Goal: Task Accomplishment & Management: Complete application form

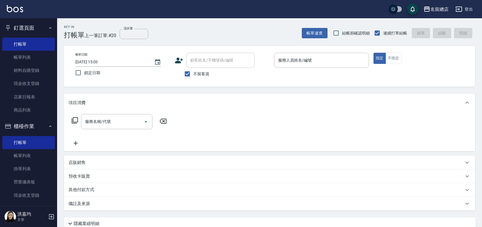
drag, startPoint x: 231, startPoint y: 5, endPoint x: 244, endPoint y: 26, distance: 24.2
click at [244, 27] on div "Key In 打帳單 上一筆訂單:#20 流水號 流水號 帳單速查 結帳前確認明細 連續打單結帳 掛單 結帳 明細" at bounding box center [266, 28] width 418 height 21
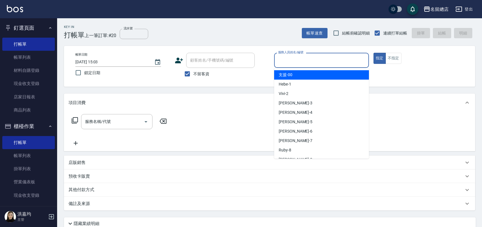
click at [303, 62] on input "服務人員姓名/編號" at bounding box center [322, 60] width 90 height 10
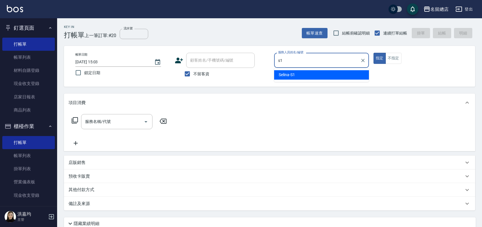
type input "Selina-S1"
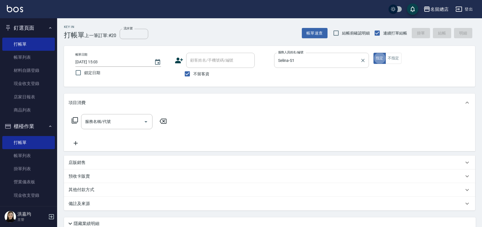
type button "true"
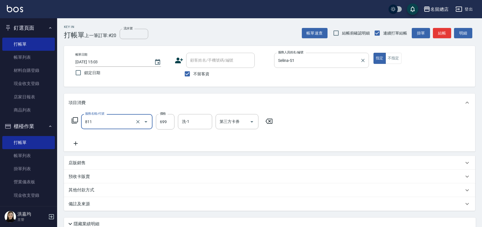
type input "洗+剪(811)"
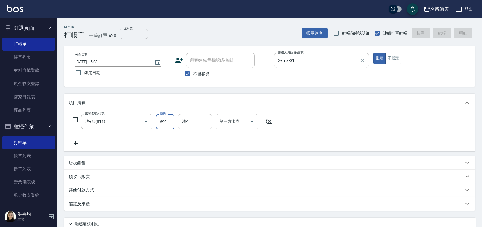
type input "2025/09/23 15:58"
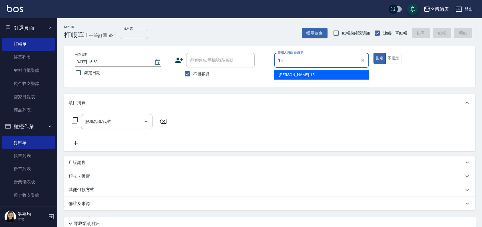
type input "Michelle-15"
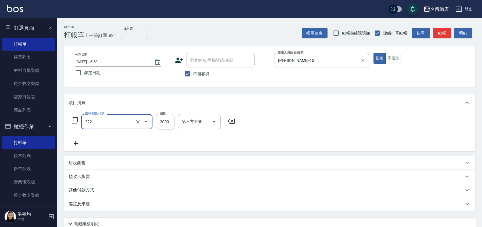
type input "燙髮2000以上(222)"
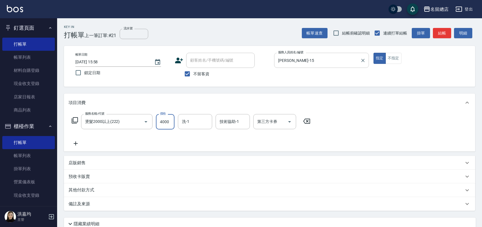
type input "4000"
type input "[PERSON_NAME]-36"
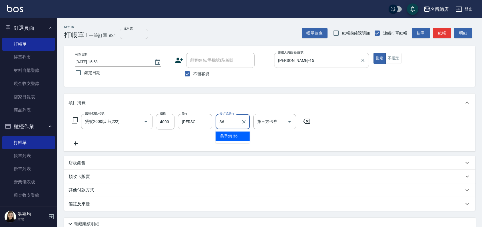
type input "[PERSON_NAME]-36"
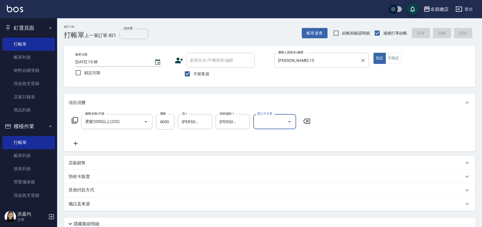
type input "2025/09/23 16:00"
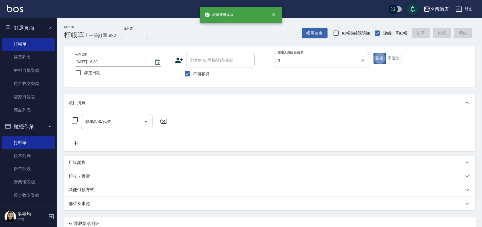
type input "Hebe-1"
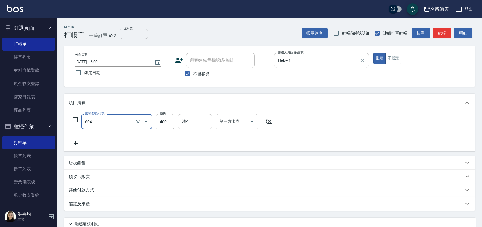
type input "健康洗髮(604)"
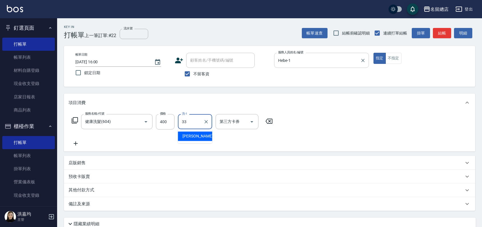
type input "[PERSON_NAME]-33"
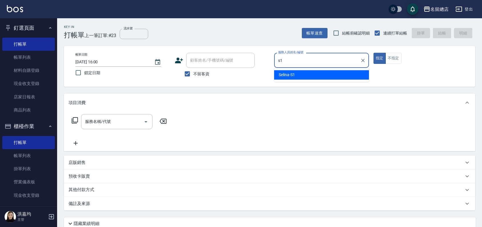
type input "Selina-S1"
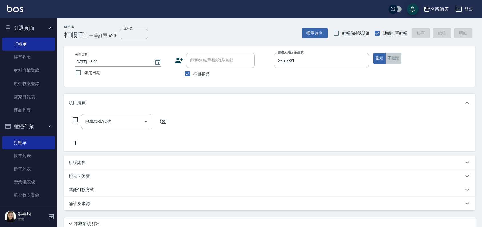
click at [392, 58] on button "不指定" at bounding box center [394, 58] width 16 height 11
type button "false"
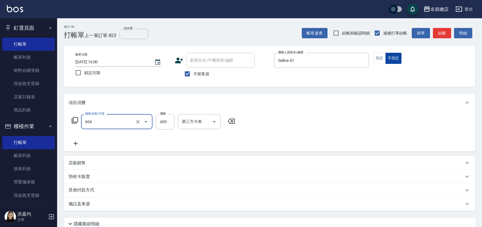
type input "健康洗髮(604)"
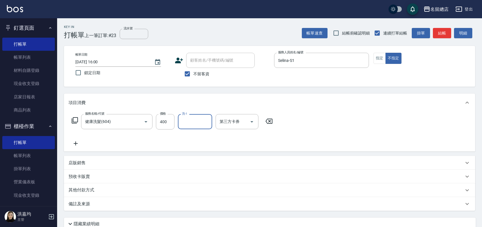
click at [94, 186] on div "其他付款方式" at bounding box center [269, 191] width 411 height 14
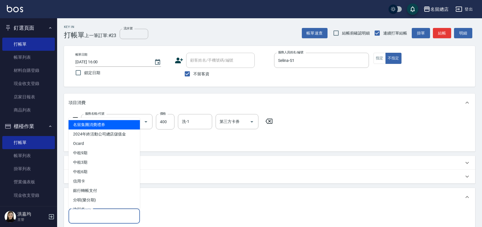
click at [82, 215] on input "其他付款方式" at bounding box center [104, 216] width 66 height 10
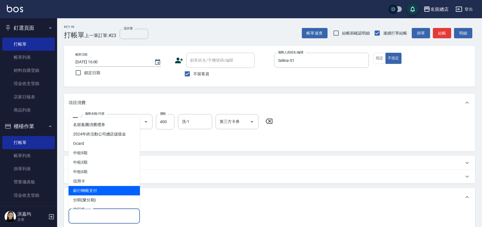
click at [87, 192] on span "銀行轉帳支付" at bounding box center [104, 190] width 71 height 9
type input "銀行轉帳支付"
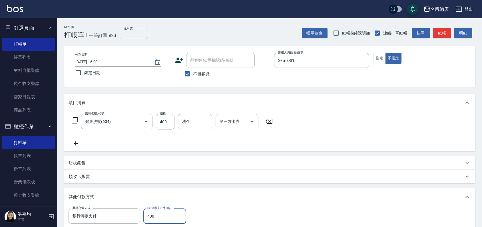
type input "400"
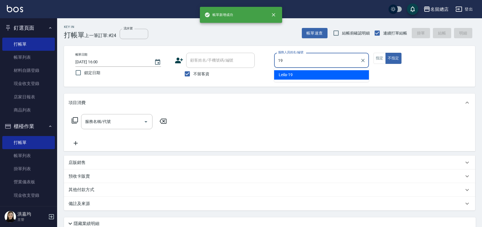
type input "Leila-19"
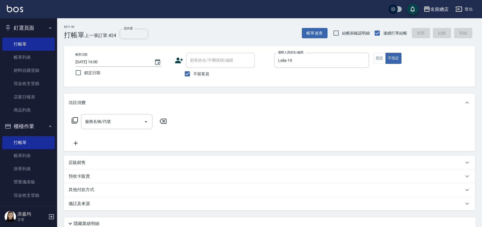
click at [373, 53] on div "帳單日期 2025/09/23 16:00 鎖定日期 顧客姓名/手機號碼/編號 顧客姓名/手機號碼/編號 不留客資 服務人員姓名/編號 Leila-19 服務…" at bounding box center [270, 66] width 398 height 27
click at [375, 55] on button "指定" at bounding box center [380, 58] width 12 height 11
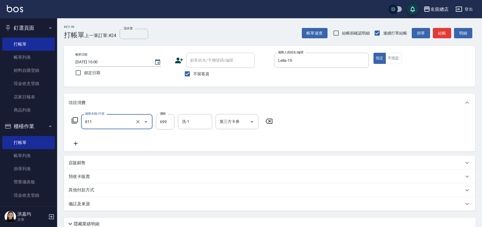
type input "洗+剪(811)"
type input "500"
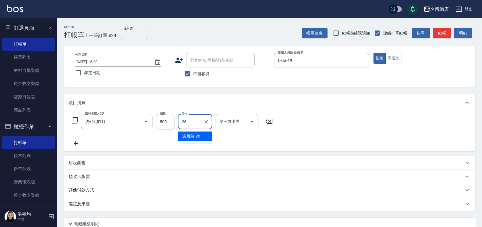
type input "[PERSON_NAME]-26"
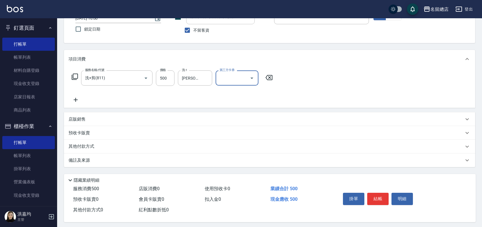
scroll to position [48, 0]
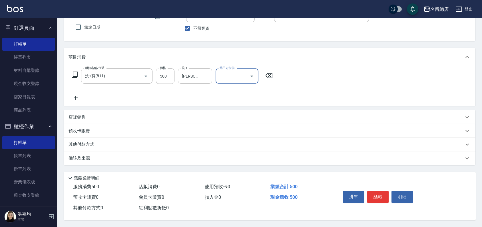
click at [78, 146] on div "其他付款方式" at bounding box center [269, 145] width 411 height 14
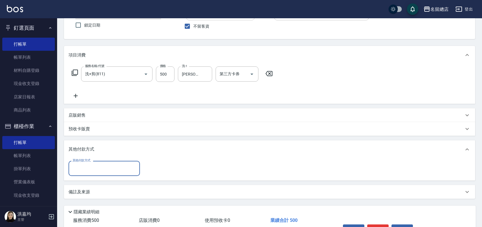
scroll to position [0, 0]
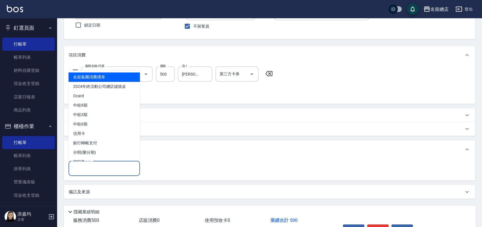
click at [83, 170] on input "其他付款方式" at bounding box center [104, 169] width 66 height 10
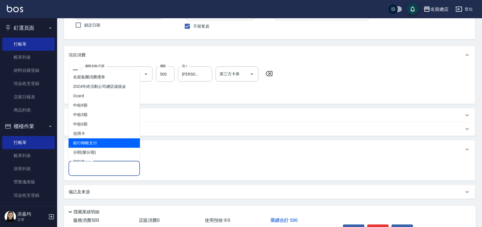
click at [93, 147] on span "銀行轉帳支付" at bounding box center [104, 143] width 71 height 9
type input "銀行轉帳支付"
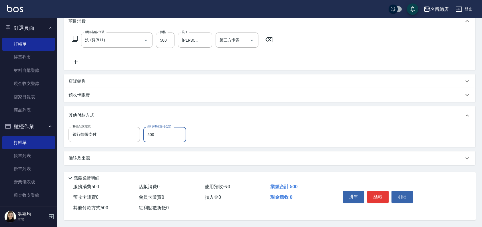
scroll to position [84, 0]
type input "500"
click at [215, 97] on div "預收卡販賣" at bounding box center [269, 95] width 411 height 14
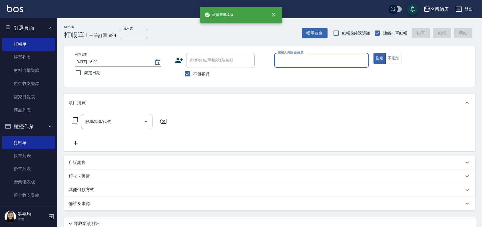
scroll to position [0, 0]
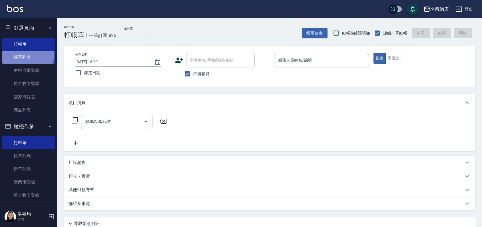
click at [22, 54] on link "帳單列表" at bounding box center [28, 57] width 53 height 13
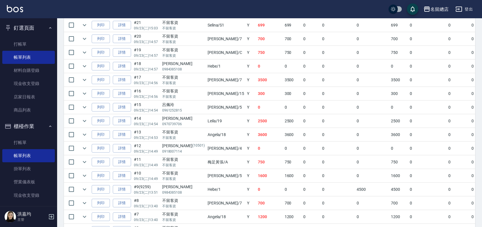
scroll to position [254, 0]
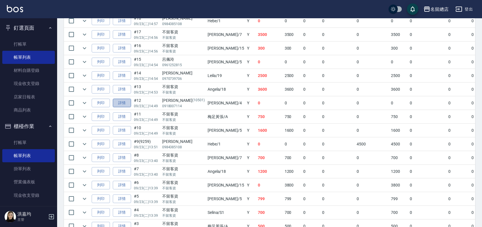
click at [127, 100] on link "詳情" at bounding box center [122, 103] width 18 height 9
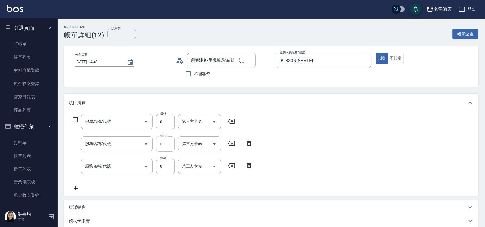
type input "2025/09/23 14:49"
type input "Amy-4"
type input "2段蓋卡1300以上(501)"
type input "小會計10點(000)"
type input "洗髮(免費)(600)"
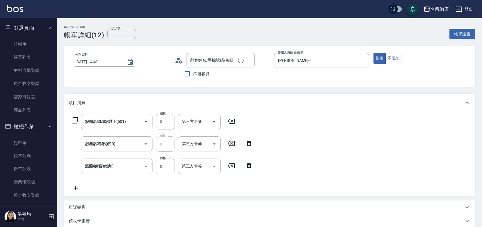
type input "韓碧君/0918007114/10501"
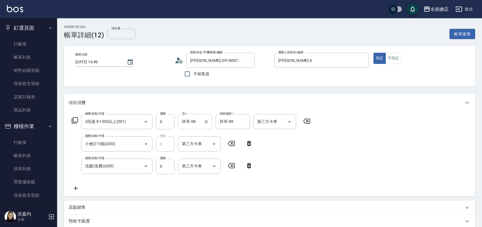
type input "洗髮卡(1/1) 311"
click at [126, 158] on div "服務名稱/代號 2段蓋卡1300以上(501) 服務名稱/代號 價格 0 價格 洗-1 祥哥-98 洗-1 技術協助-1 祥哥-98 技術協助-1 第三方卡券…" at bounding box center [191, 152] width 245 height 77
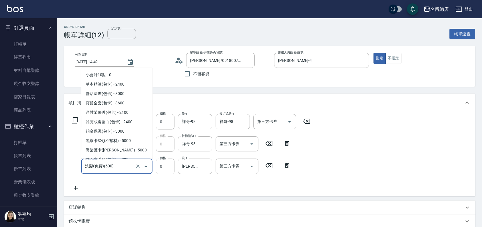
click at [123, 166] on input "洗髮(免費)(600)" at bounding box center [109, 166] width 50 height 10
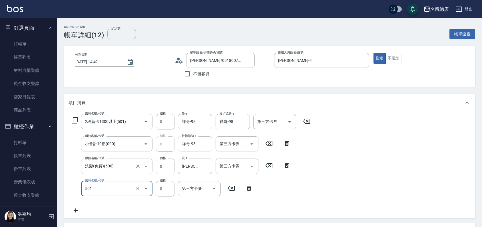
type input "2段蓋卡1300以上(501)"
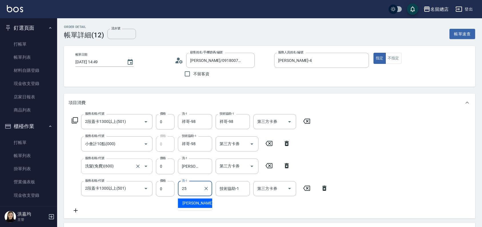
type input "[PERSON_NAME]-25"
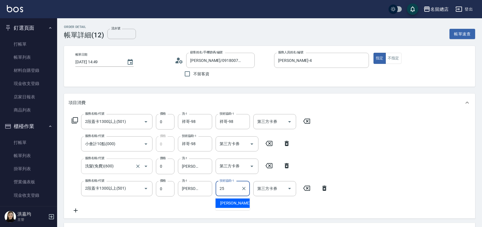
type input "[PERSON_NAME]-25"
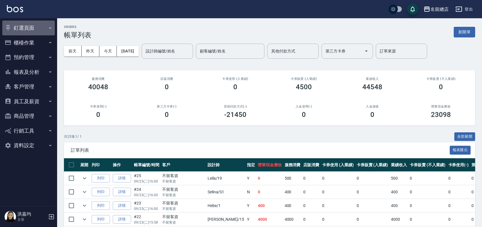
click at [24, 29] on button "釘選頁面" at bounding box center [28, 28] width 53 height 15
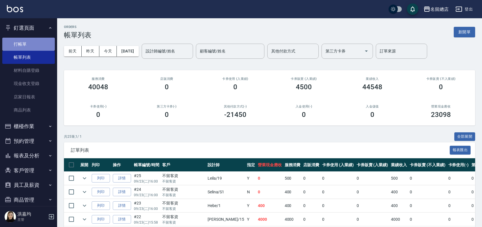
click at [28, 43] on link "打帳單" at bounding box center [28, 44] width 53 height 13
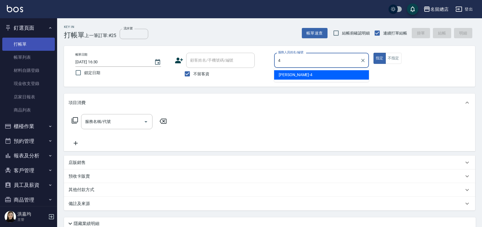
type input "Amy-4"
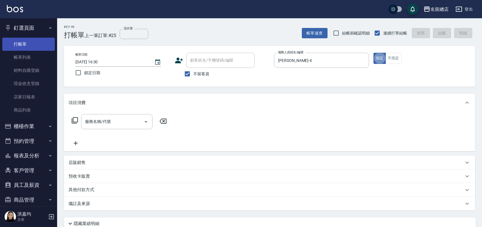
type button "true"
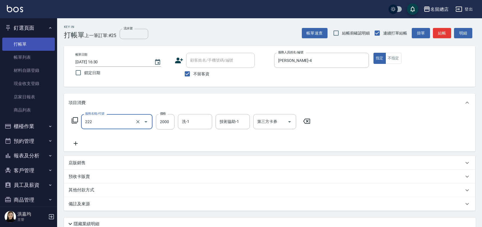
type input "燙髮2000以上(222)"
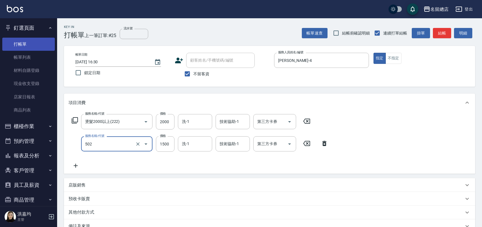
type input "染髮1500以上(502)"
type input "2000"
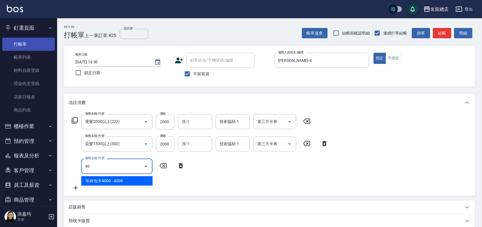
type input "401"
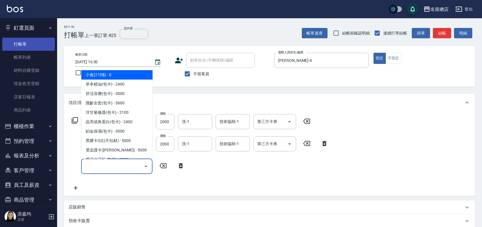
type input "小會計10點(000)"
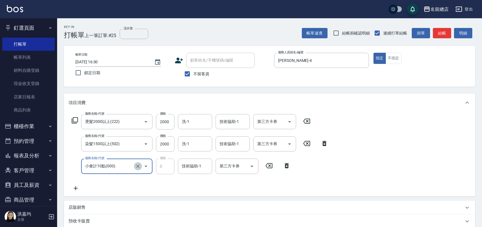
click at [139, 168] on icon "Clear" at bounding box center [138, 167] width 6 height 6
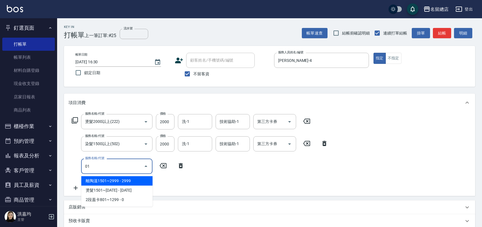
type input "離陶溫1501~2999(210)"
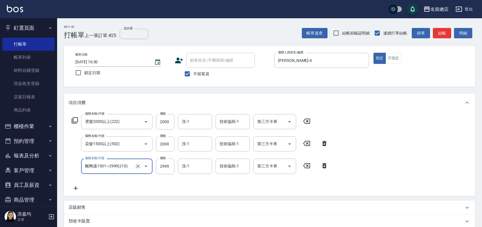
click at [137, 166] on icon "Clear" at bounding box center [138, 167] width 6 height 6
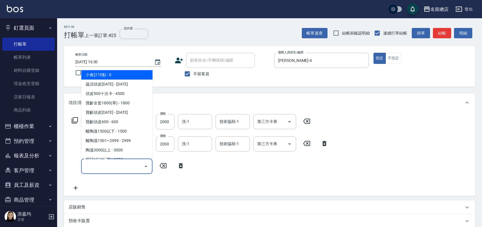
type input "0"
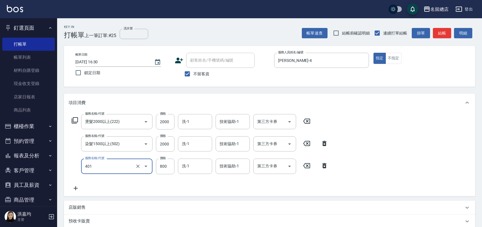
type input "自備護髮(401)"
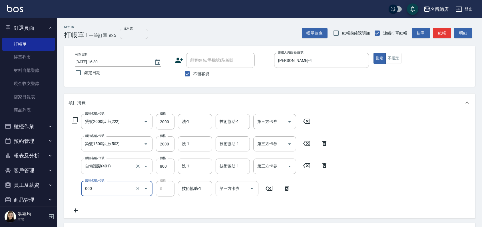
type input "小會計10點(000)"
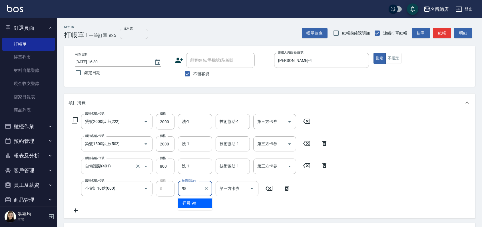
type input "祥哥-98"
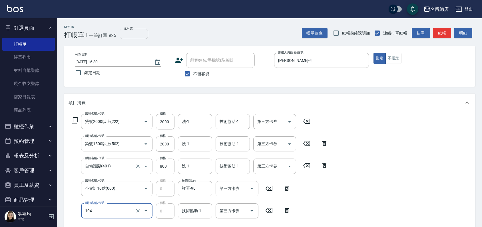
type input "頭皮蓋卡2點(104)"
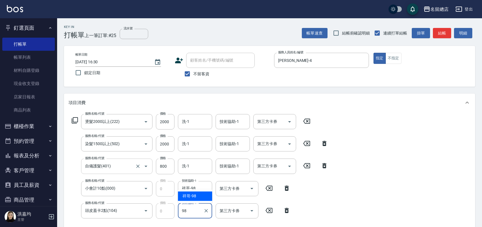
type input "祥哥-98"
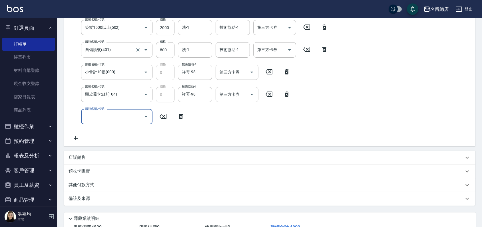
type input "4"
type input "2段蓋卡1300以上(501)"
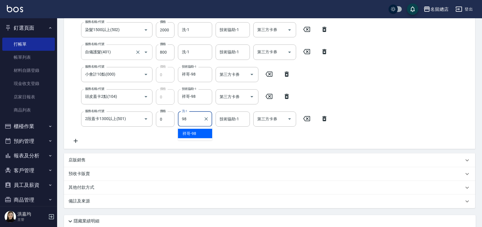
type input "祥哥-98"
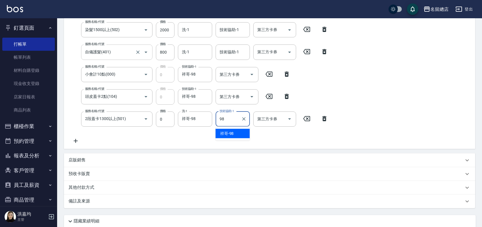
type input "祥哥-98"
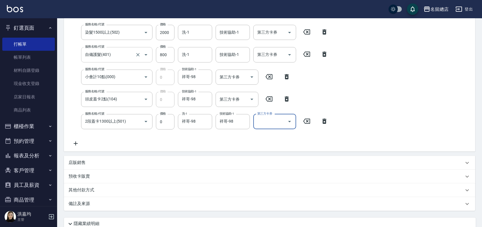
scroll to position [159, 0]
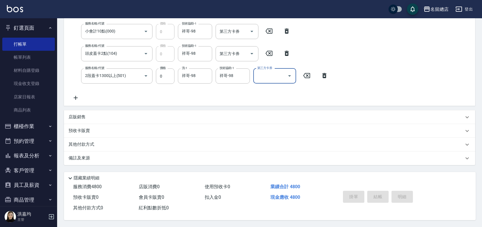
type input "2025/09/23 16:34"
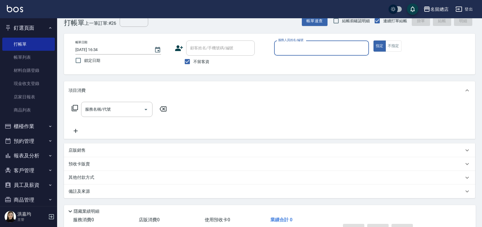
scroll to position [0, 0]
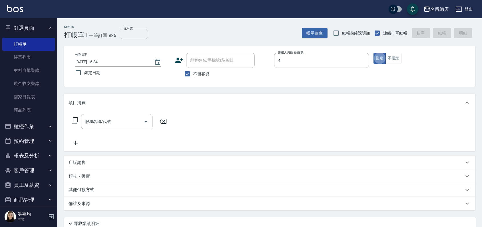
type input "Amy-4"
click at [186, 74] on input "不留客資" at bounding box center [187, 74] width 12 height 12
checkbox input "false"
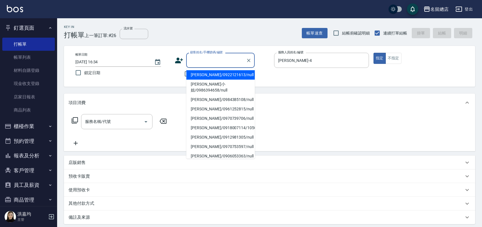
click at [193, 63] on input "顧客姓名/手機號碼/編號" at bounding box center [216, 60] width 55 height 10
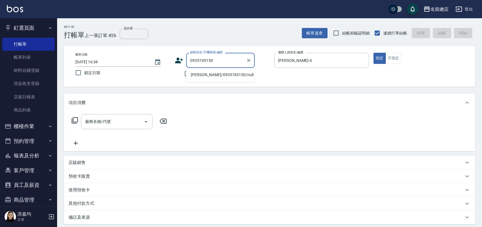
drag, startPoint x: 209, startPoint y: 71, endPoint x: 211, endPoint y: 74, distance: 3.7
click at [211, 74] on li "陳淑敏/0935745150/null" at bounding box center [220, 74] width 69 height 9
type input "陳淑敏/0935745150/null"
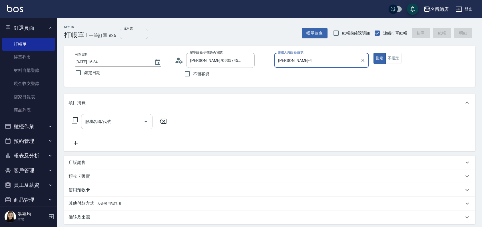
click at [95, 119] on input "服務名稱/代號" at bounding box center [113, 122] width 58 height 10
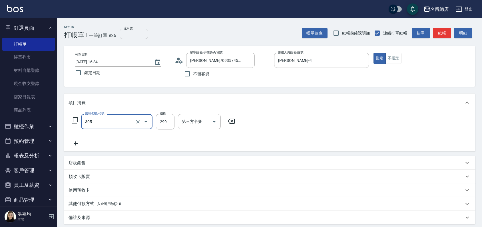
type input "剪髮(305)"
type input "500"
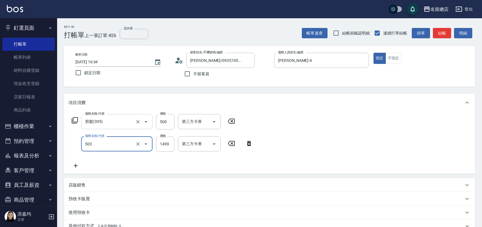
type input "染髮1000~1499(503)"
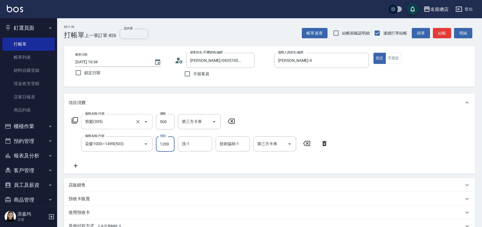
type input "1200"
type input "[PERSON_NAME]-25"
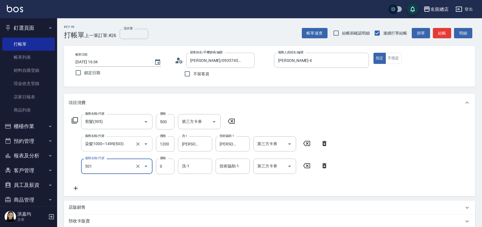
type input "2段蓋卡1300以上(501)"
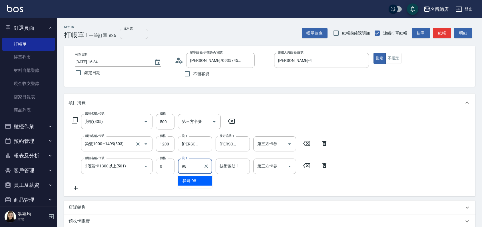
type input "祥哥-98"
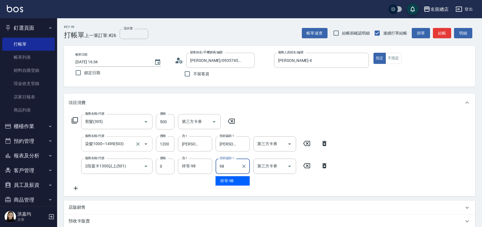
type input "祥哥-98"
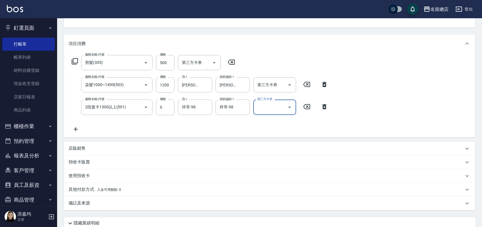
scroll to position [63, 0]
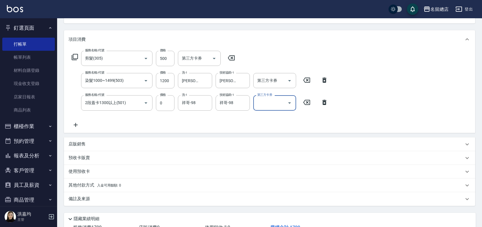
click at [76, 159] on p "預收卡販賣" at bounding box center [79, 158] width 21 height 6
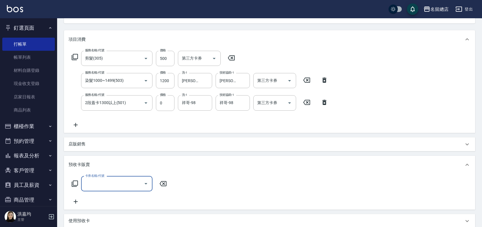
scroll to position [0, 0]
click at [94, 184] on input "卡券名稱/代號" at bounding box center [113, 184] width 58 height 10
type input "二段自備卡(407)"
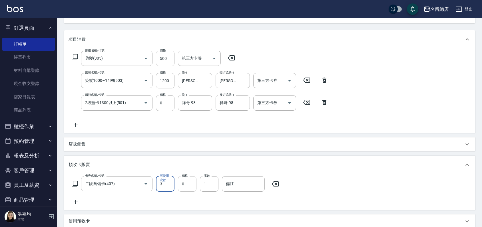
click at [185, 183] on input "0" at bounding box center [187, 184] width 19 height 15
type input "4100"
click at [250, 181] on input "備註" at bounding box center [243, 184] width 43 height 15
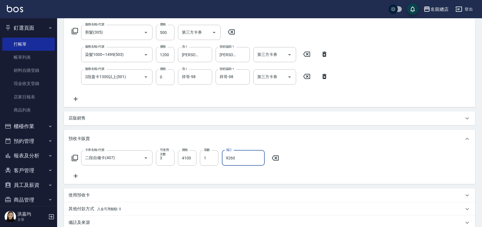
scroll to position [127, 0]
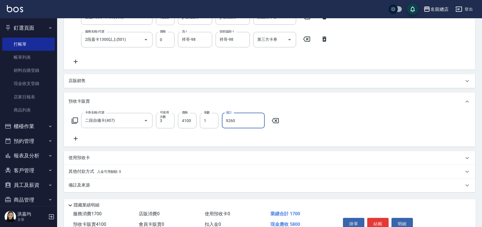
type input "9260"
click at [234, 134] on div "卡券名稱/代號 二段自備卡(407) 卡券名稱/代號 可使用次數 3 可使用次數 價格 4100 價格 張數 1 張數 備註 9260 備註" at bounding box center [270, 127] width 402 height 29
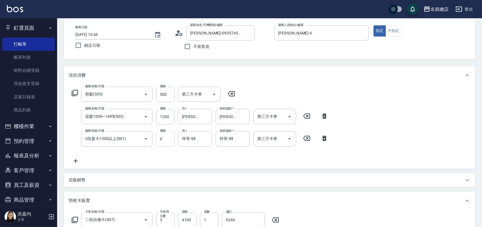
scroll to position [0, 0]
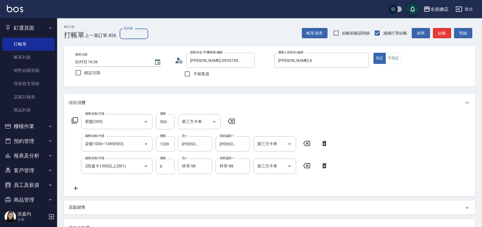
click at [135, 33] on input "流水號" at bounding box center [134, 34] width 29 height 10
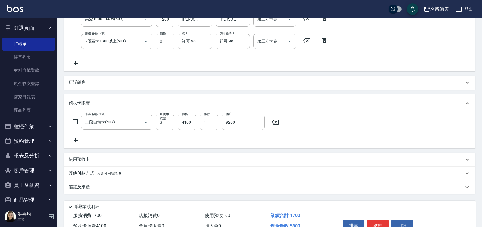
scroll to position [156, 0]
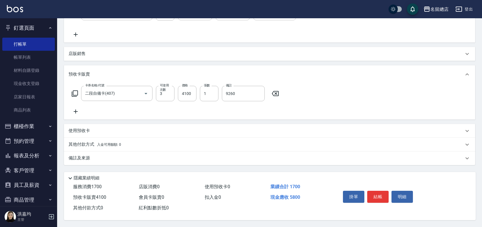
type input "9260"
click at [75, 140] on div "其他付款方式 入金可用餘額: 0" at bounding box center [269, 145] width 411 height 14
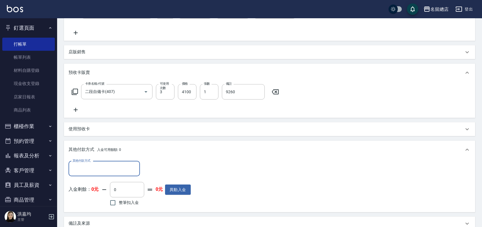
scroll to position [0, 0]
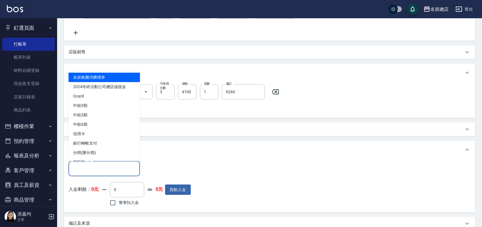
click at [98, 168] on input "其他付款方式" at bounding box center [104, 169] width 66 height 10
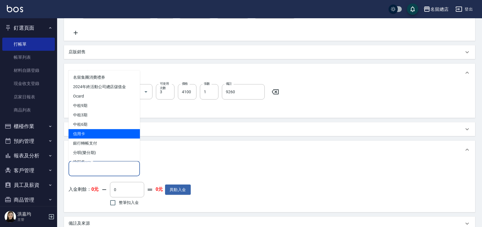
click at [94, 132] on span "信用卡" at bounding box center [104, 133] width 71 height 9
type input "信用卡"
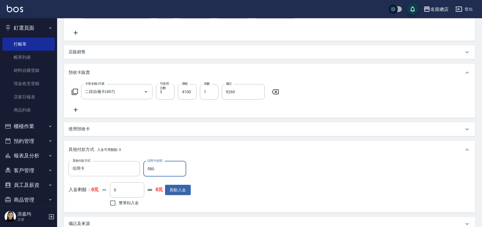
type input "5800"
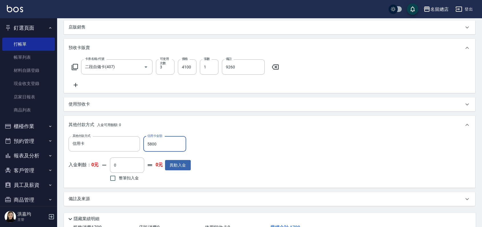
scroll to position [223, 0]
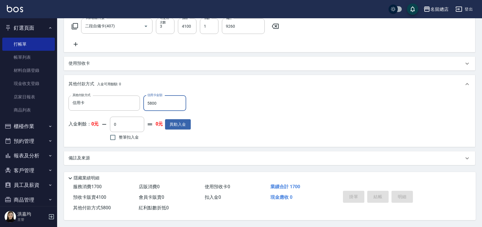
type input "2025/09/23 17:07"
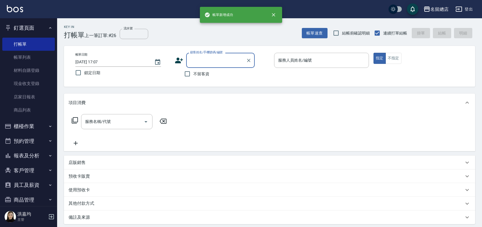
scroll to position [0, 0]
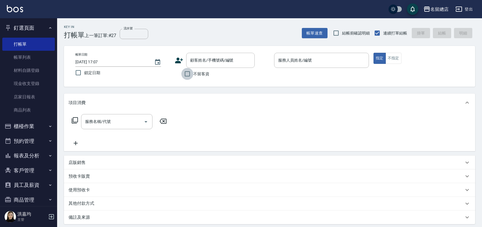
click at [190, 76] on input "不留客資" at bounding box center [187, 74] width 12 height 12
checkbox input "true"
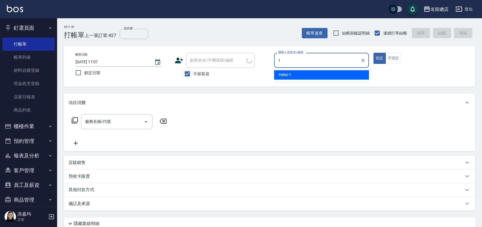
type input "Hebe-1"
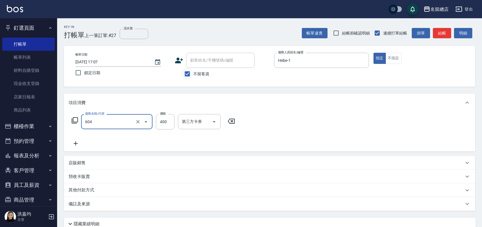
type input "健康洗髮(604)"
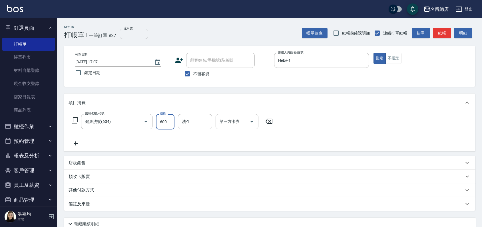
type input "600"
drag, startPoint x: 412, startPoint y: 47, endPoint x: 409, endPoint y: 49, distance: 3.2
click at [411, 47] on div "帳單日期 2025/09/23 17:07 鎖定日期 顧客姓名/手機號碼/編號 顧客姓名/手機號碼/編號 不留客資 服務人員姓名/編號 Hebe-1 服務人員…" at bounding box center [269, 66] width 411 height 41
click at [396, 58] on button "不指定" at bounding box center [394, 58] width 16 height 11
type button "false"
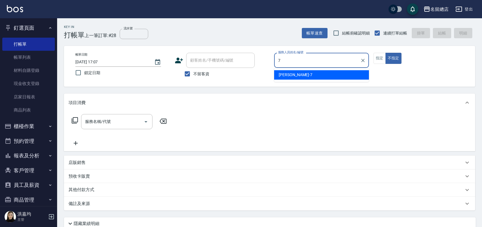
type input "Mick-7"
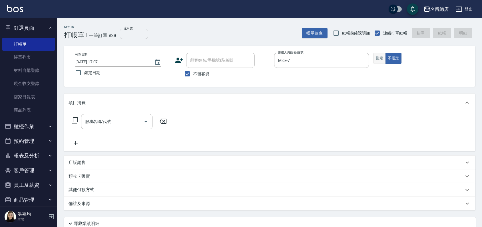
click at [379, 56] on button "指定" at bounding box center [380, 58] width 12 height 11
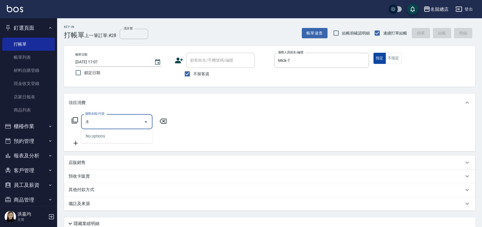
type input "."
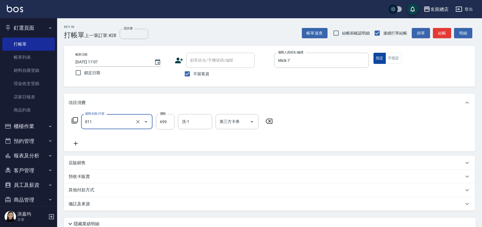
type input "洗+剪(811)"
type input "700"
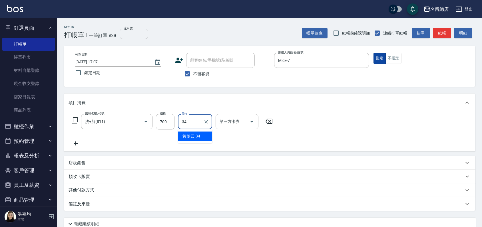
type input "[PERSON_NAME]-34"
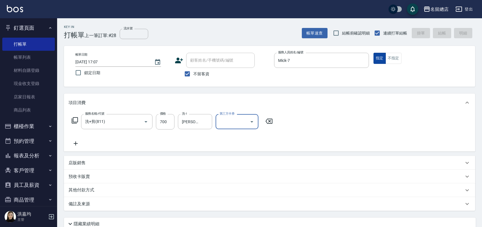
type input "2025/09/23 17:08"
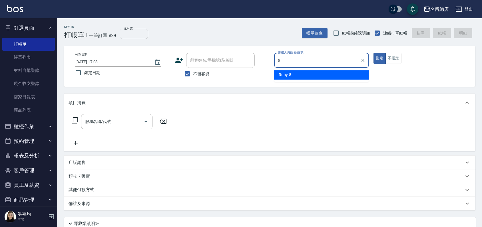
type input "Ruby-8"
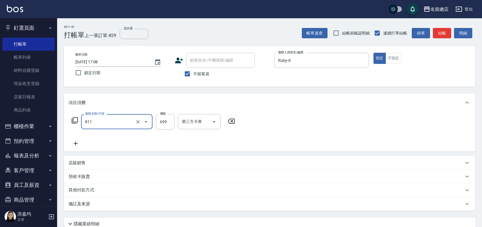
type input "洗+剪(811)"
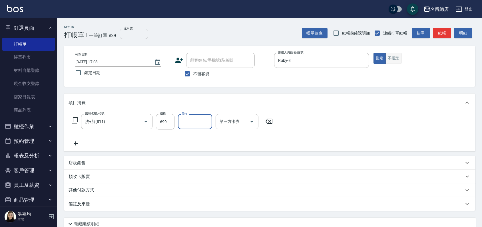
click at [390, 60] on button "不指定" at bounding box center [394, 58] width 16 height 11
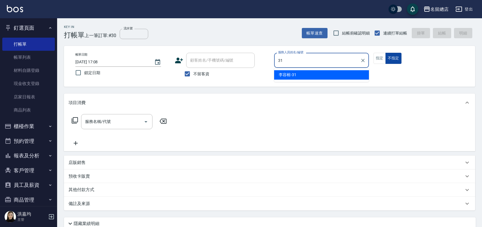
type input "[PERSON_NAME]-31"
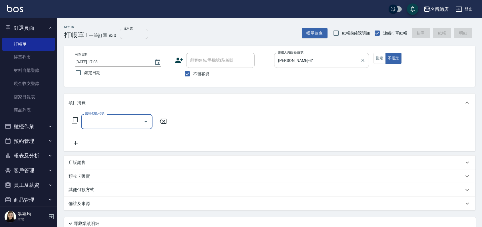
click at [341, 66] on div "李容榕-31 服務人員姓名/編號" at bounding box center [321, 60] width 95 height 15
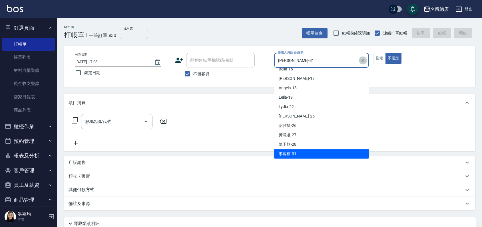
click at [363, 61] on icon "Clear" at bounding box center [363, 61] width 6 height 6
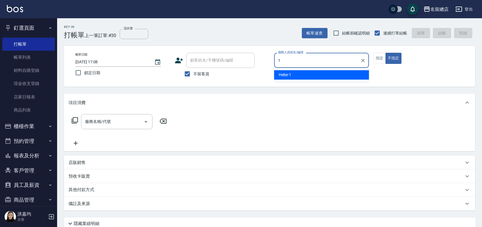
type input "Hebe-1"
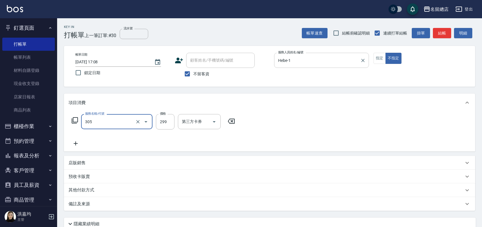
type input "剪髮(305)"
type input "300"
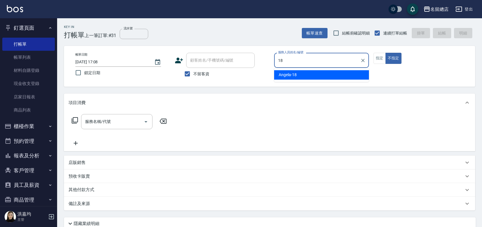
type input "Angela-18"
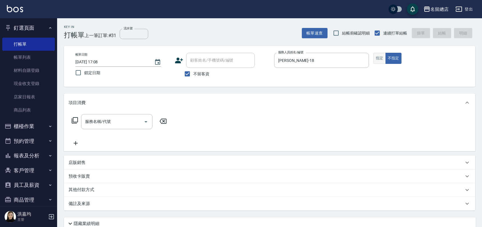
click at [379, 57] on button "指定" at bounding box center [380, 58] width 12 height 11
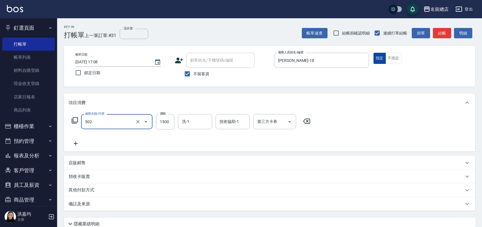
type input "染髮1500以上(502)"
type input "2500"
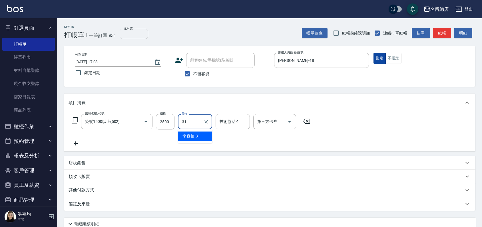
type input "[PERSON_NAME]-31"
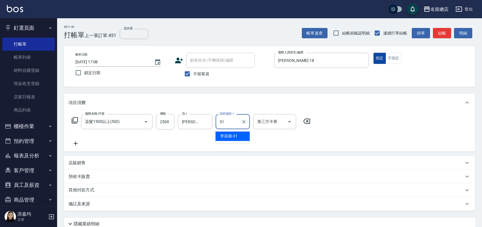
type input "[PERSON_NAME]-31"
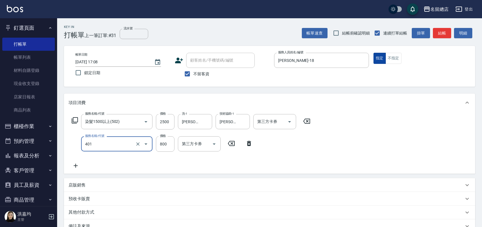
type input "自備護髮(401)"
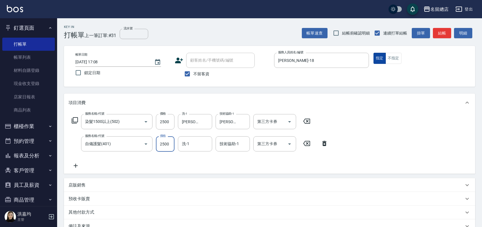
type input "2500"
type input "[PERSON_NAME]-31"
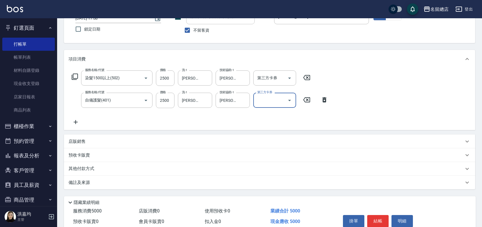
scroll to position [70, 0]
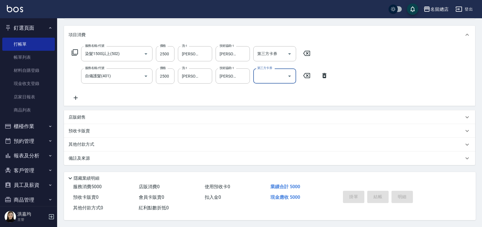
type input "2025/09/23 17:09"
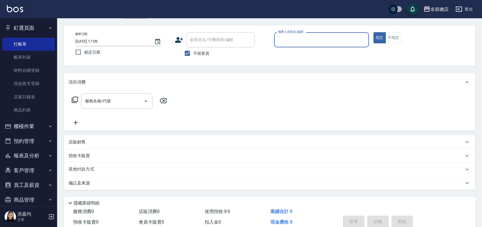
scroll to position [0, 0]
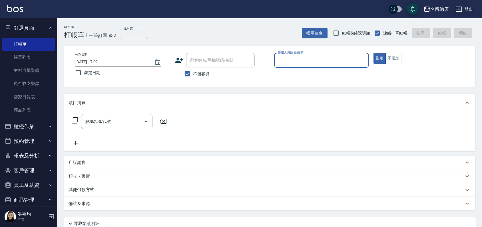
type input "ㄋ"
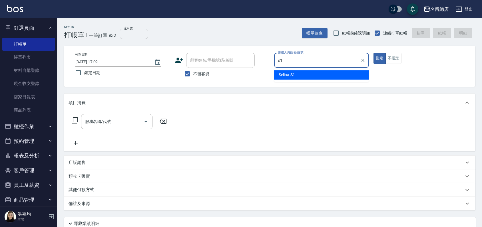
type input "Selina-S1"
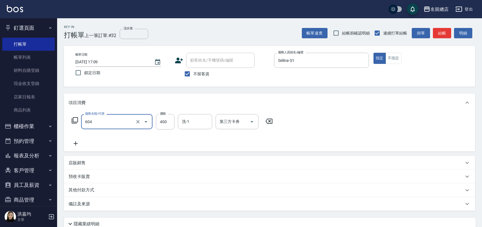
type input "健康洗髮(604)"
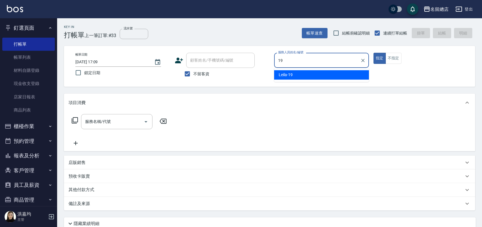
type input "Leila-19"
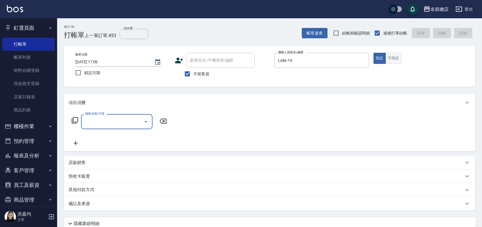
click at [391, 55] on button "不指定" at bounding box center [394, 58] width 16 height 11
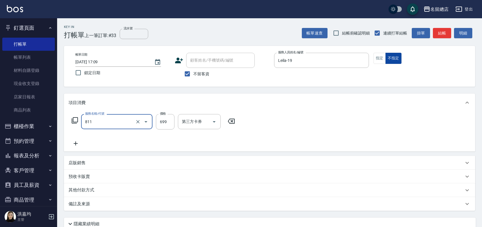
type input "洗+剪(811)"
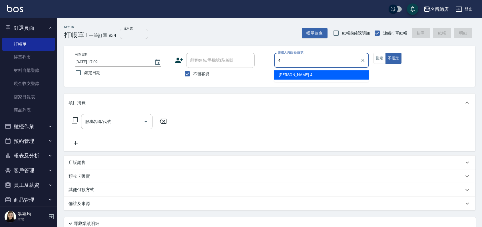
type input "Amy-4"
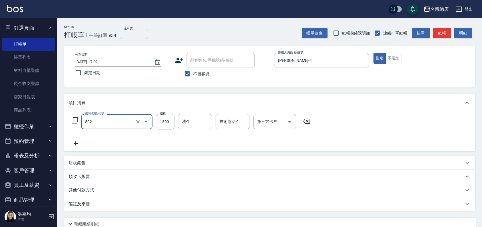
type input "染髮1500以上(502)"
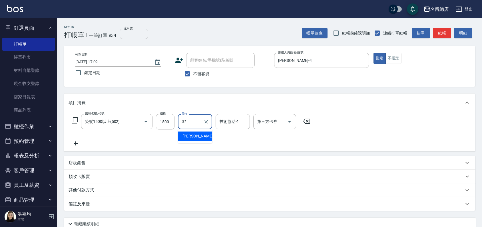
type input "[PERSON_NAME]-32"
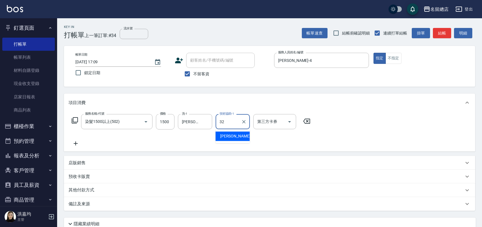
type input "[PERSON_NAME]-32"
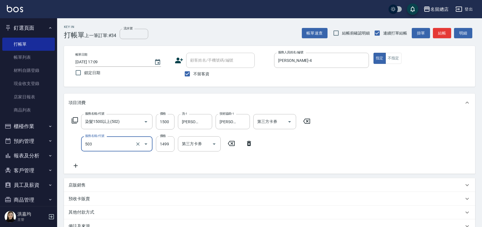
type input "染髮1000~1499(503)"
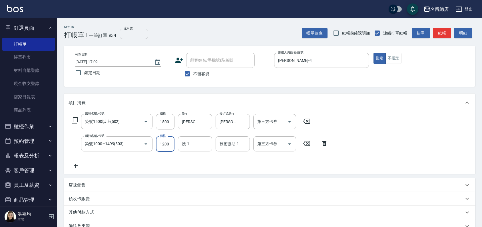
type input "1200"
type input "[PERSON_NAME]-32"
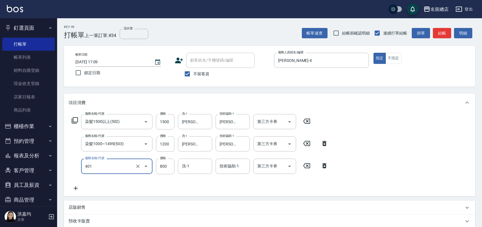
type input "自備護髮(401)"
type input "2000"
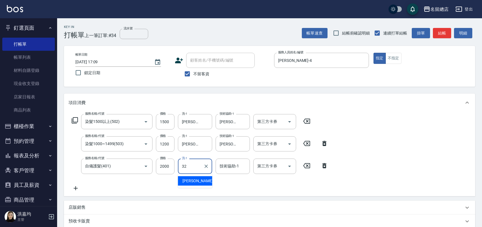
type input "[PERSON_NAME]-32"
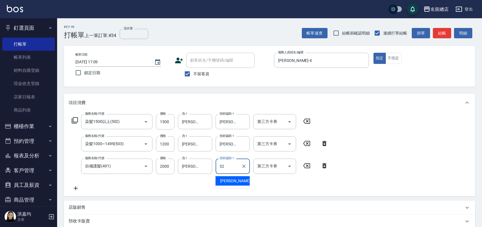
type input "[PERSON_NAME]-32"
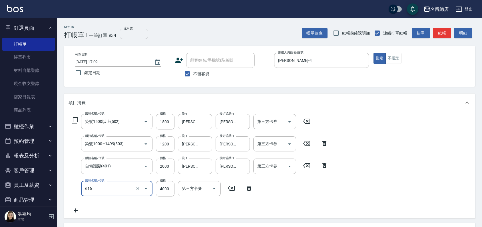
type input "自備接髮(616)"
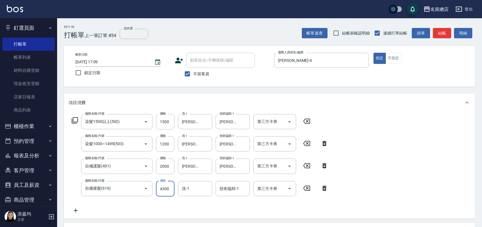
type input "4300"
type input "[PERSON_NAME]-32"
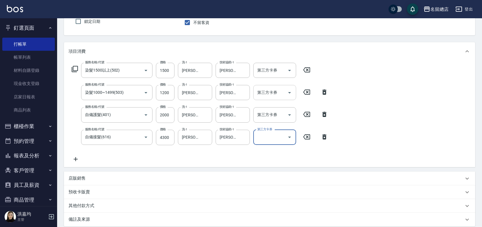
scroll to position [115, 0]
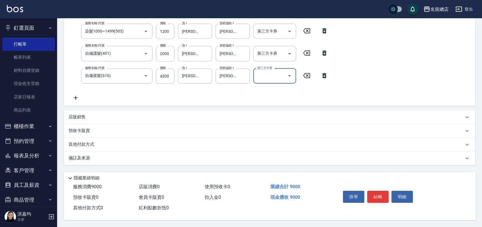
click at [83, 143] on p "其他付款方式" at bounding box center [83, 145] width 29 height 6
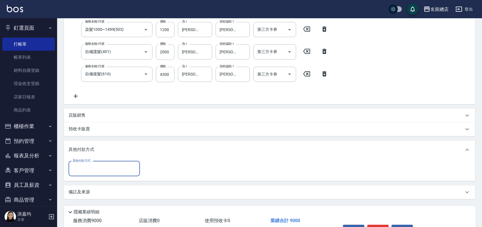
scroll to position [0, 0]
click at [93, 172] on input "其他付款方式" at bounding box center [104, 169] width 66 height 10
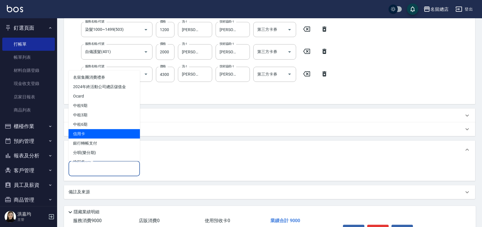
click at [101, 135] on span "信用卡" at bounding box center [104, 133] width 71 height 9
type input "信用卡"
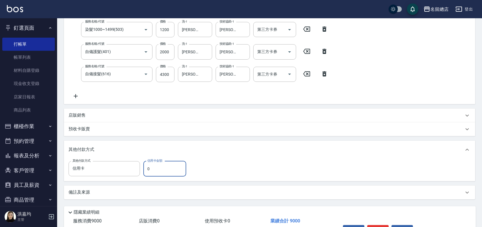
click at [155, 169] on input "0" at bounding box center [164, 168] width 43 height 15
drag, startPoint x: 155, startPoint y: 169, endPoint x: 145, endPoint y: 167, distance: 9.5
click at [146, 168] on input "0" at bounding box center [164, 168] width 43 height 15
type input "6500"
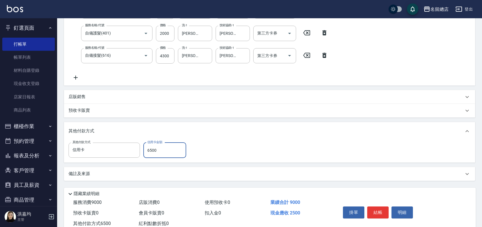
scroll to position [151, 0]
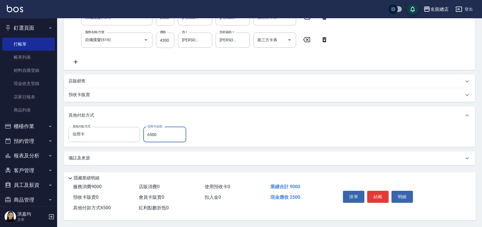
click at [220, 137] on div "其他付款方式 信用卡 其他付款方式 信用卡金額 6500 信用卡金額" at bounding box center [270, 134] width 402 height 15
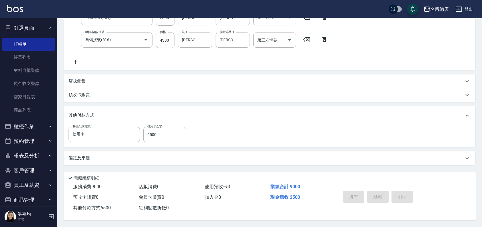
type input "2025/09/23 17:10"
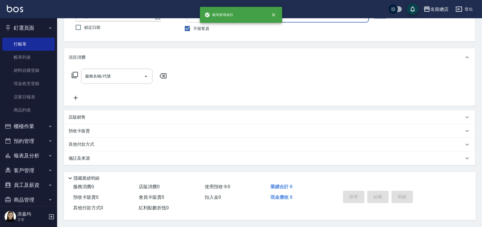
scroll to position [0, 0]
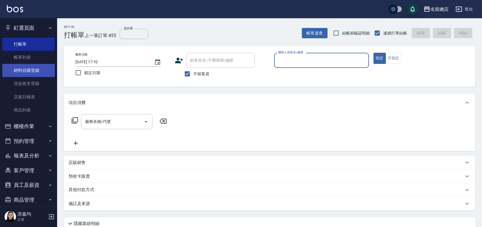
click at [22, 70] on link "材料自購登錄" at bounding box center [28, 70] width 53 height 13
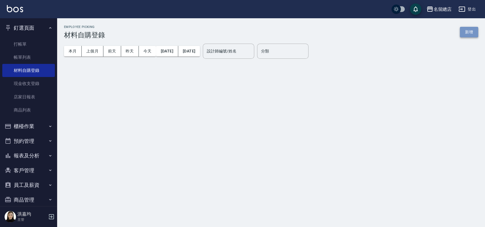
click at [464, 29] on button "新增" at bounding box center [469, 32] width 18 height 11
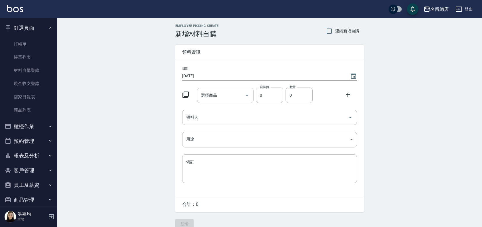
click at [215, 98] on input "選擇商品" at bounding box center [221, 96] width 43 height 10
type input "z"
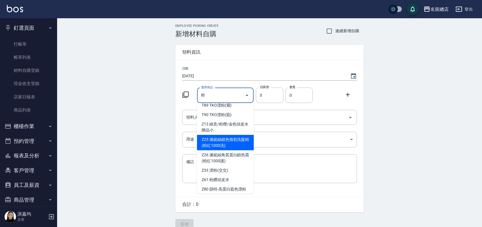
scroll to position [150, 0]
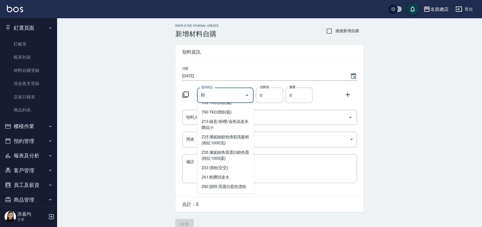
click at [219, 36] on li "HB14 HB娜普菈N系列漂粉" at bounding box center [225, 27] width 57 height 15
type input "HB娜普菈N系列漂粉"
type input "840"
type input "1"
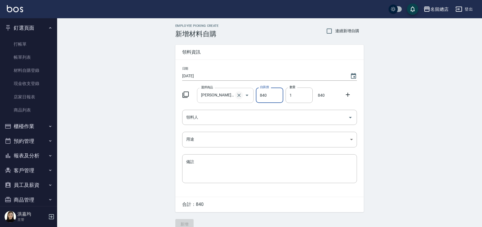
click at [240, 96] on icon "Clear" at bounding box center [239, 96] width 6 height 6
type input "0"
click at [212, 97] on input "選擇商品" at bounding box center [221, 96] width 43 height 10
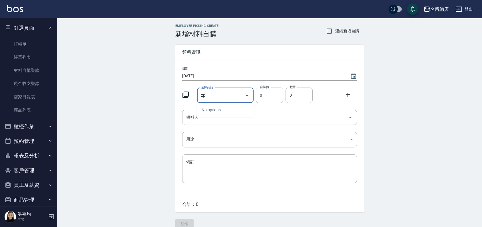
type input "z"
click at [218, 94] on input "粉鑽" at bounding box center [221, 96] width 43 height 10
click at [227, 110] on li "Z61 粉鑽頭皮水" at bounding box center [225, 109] width 57 height 9
type input "粉鑽頭皮水"
type input "330"
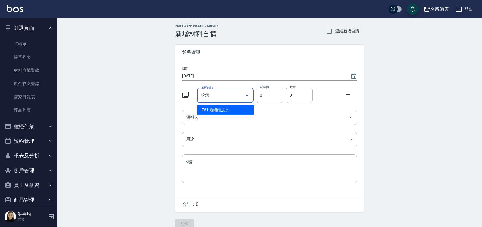
type input "1"
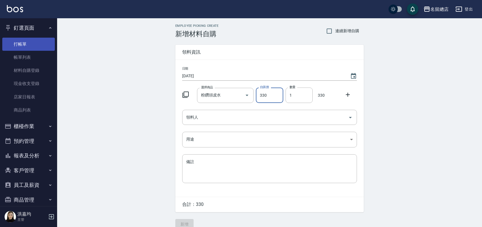
click at [31, 41] on link "打帳單" at bounding box center [28, 44] width 53 height 13
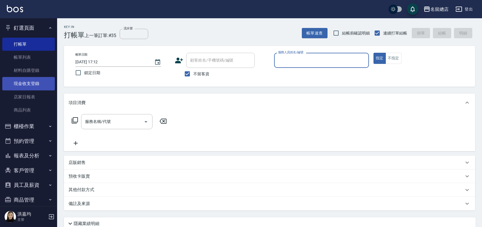
click at [30, 85] on link "現金收支登錄" at bounding box center [28, 83] width 53 height 13
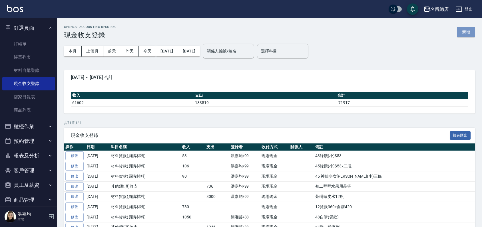
click at [468, 31] on button "新增" at bounding box center [466, 32] width 18 height 11
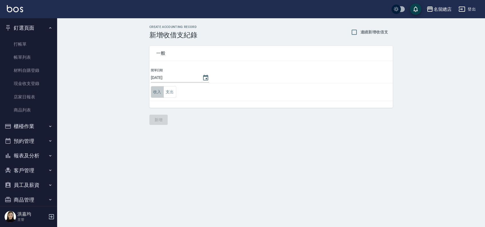
click at [156, 92] on button "收入" at bounding box center [157, 92] width 13 height 12
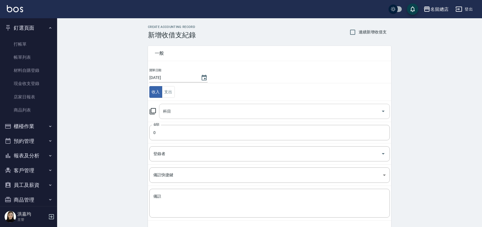
click at [178, 109] on input "科目" at bounding box center [270, 112] width 217 height 10
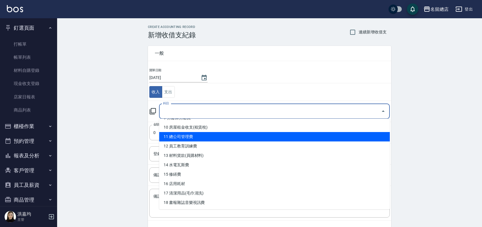
scroll to position [95, 0]
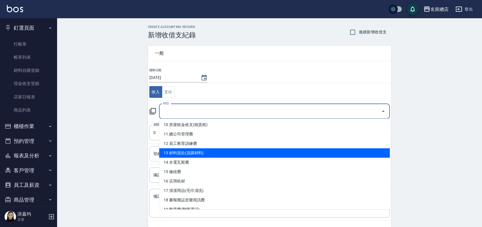
click at [192, 151] on li "13 材料貨款(員購材料)" at bounding box center [274, 153] width 231 height 9
type input "13 材料貨款(員購材料)"
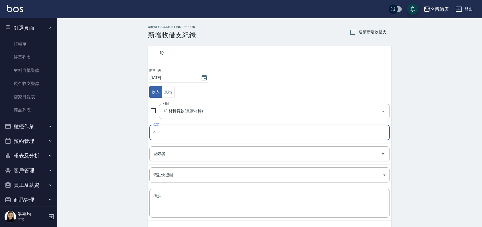
click at [184, 134] on input "0" at bounding box center [269, 132] width 240 height 15
type input "03500"
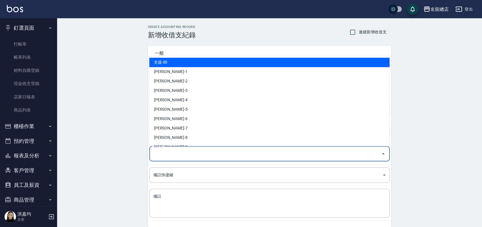
click at [165, 156] on input "登錄者" at bounding box center [265, 154] width 227 height 10
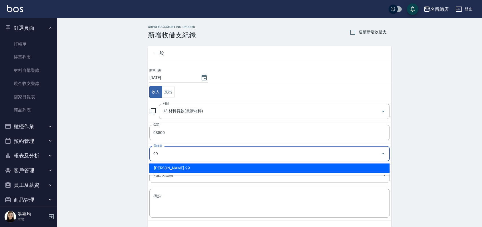
click at [193, 168] on li "[PERSON_NAME]-99" at bounding box center [269, 168] width 240 height 9
type input "[PERSON_NAME]-99"
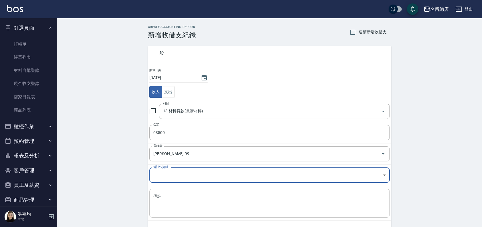
click at [165, 200] on textarea "備註" at bounding box center [269, 203] width 232 height 19
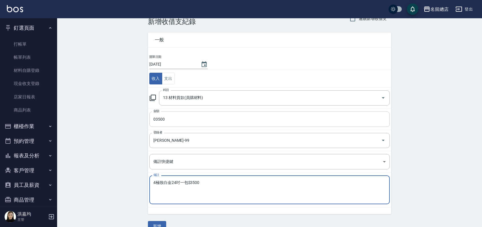
scroll to position [25, 0]
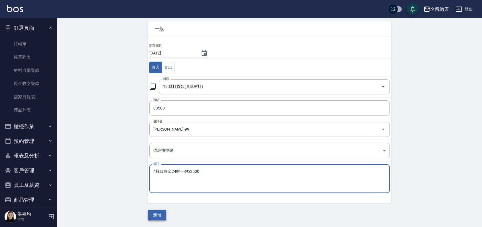
type textarea "4極致白金24吋一包$3500"
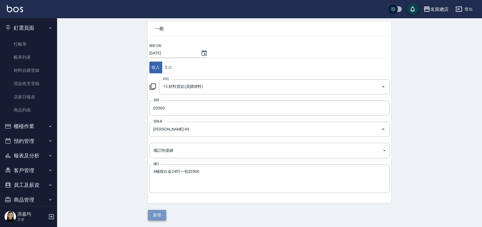
click at [159, 216] on button "新增" at bounding box center [157, 215] width 18 height 11
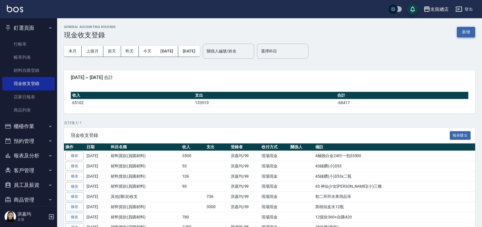
click at [458, 31] on button "新增" at bounding box center [466, 32] width 18 height 11
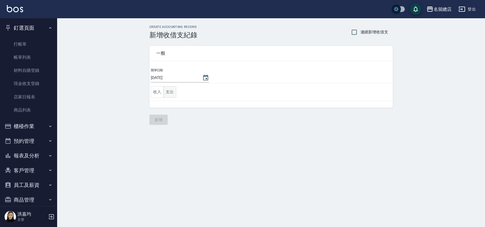
click at [172, 92] on button "支出" at bounding box center [169, 92] width 13 height 12
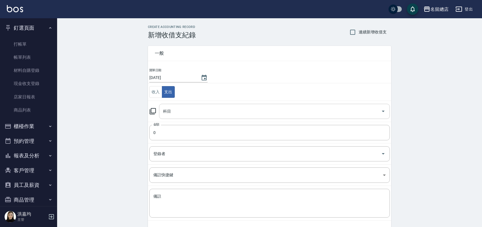
click at [168, 112] on input "科目" at bounding box center [270, 112] width 217 height 10
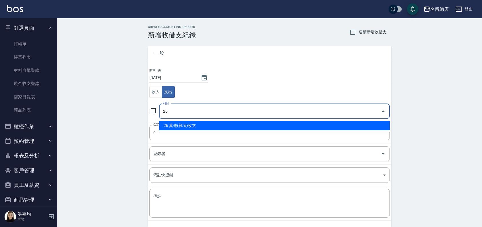
click at [185, 124] on li "26 其他(雜項)收支" at bounding box center [274, 125] width 231 height 9
type input "26 其他(雜項)收支"
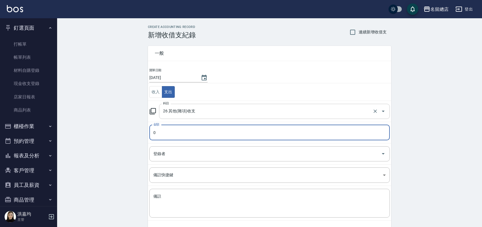
click at [201, 114] on input "26 其他(雜項)收支" at bounding box center [267, 112] width 210 height 10
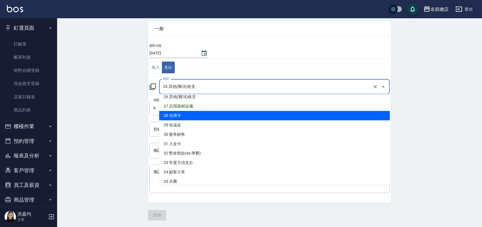
scroll to position [218, 0]
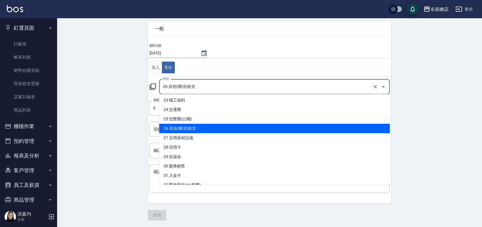
click at [194, 127] on li "26 其他(雜項)收支" at bounding box center [274, 128] width 231 height 9
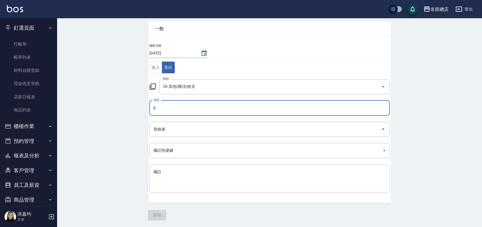
click at [165, 105] on input "0" at bounding box center [269, 108] width 240 height 15
type input "01638"
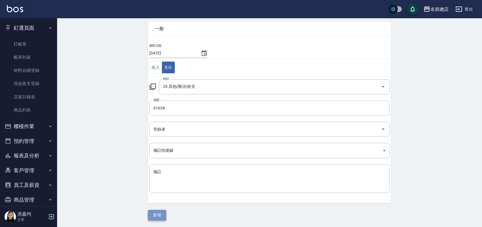
click at [153, 215] on button "新增" at bounding box center [157, 215] width 18 height 11
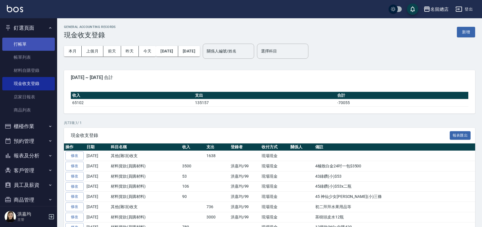
click at [19, 44] on link "打帳單" at bounding box center [28, 44] width 53 height 13
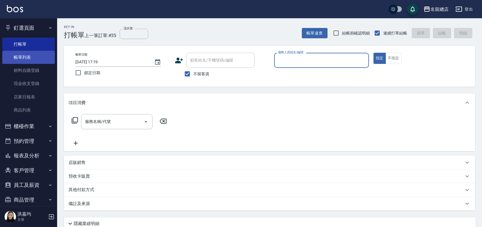
click at [29, 56] on link "帳單列表" at bounding box center [28, 57] width 53 height 13
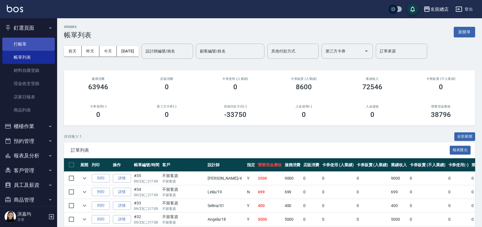
click at [36, 47] on link "打帳單" at bounding box center [28, 44] width 53 height 13
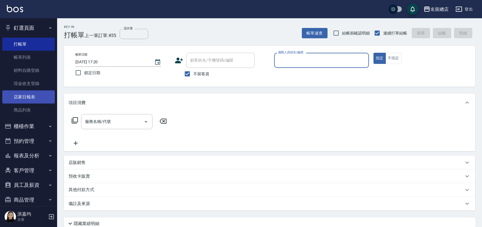
click at [19, 95] on link "店家日報表" at bounding box center [28, 97] width 53 height 13
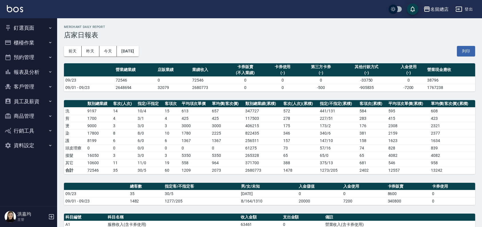
click at [30, 25] on button "釘選頁面" at bounding box center [28, 28] width 53 height 15
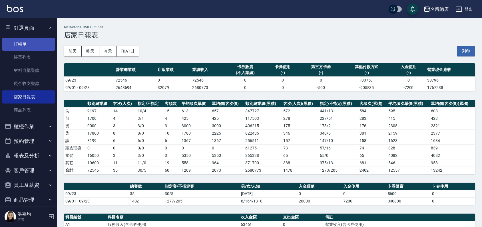
drag, startPoint x: 29, startPoint y: 42, endPoint x: 29, endPoint y: 39, distance: 3.1
click at [29, 41] on link "打帳單" at bounding box center [28, 44] width 53 height 13
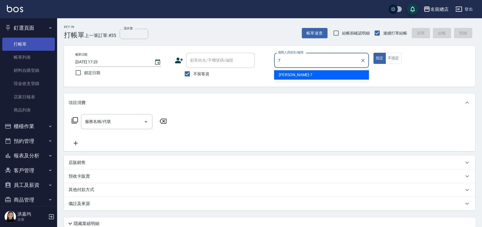
type input "Mick-7"
type button "true"
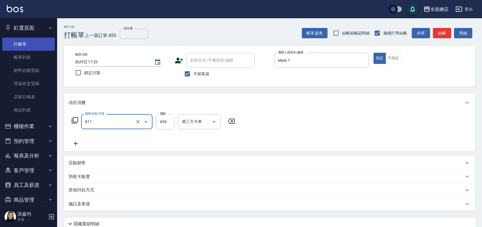
type input "洗+剪(811)"
type input "700"
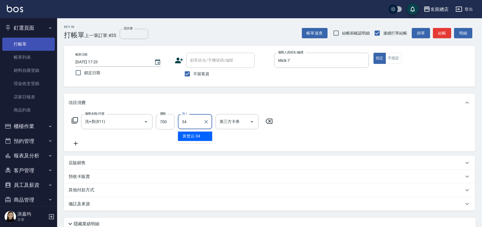
type input "[PERSON_NAME]-34"
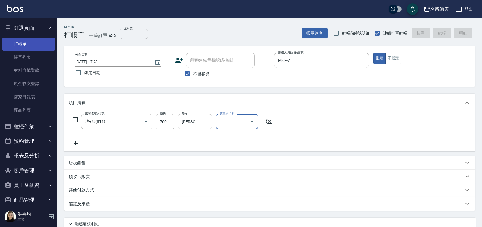
type input "2025/09/23 17:24"
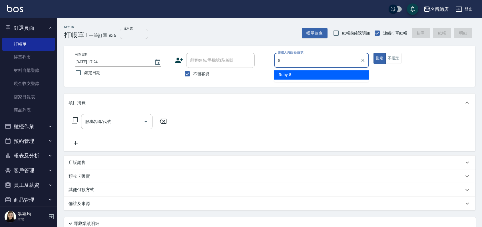
type input "Ruby-8"
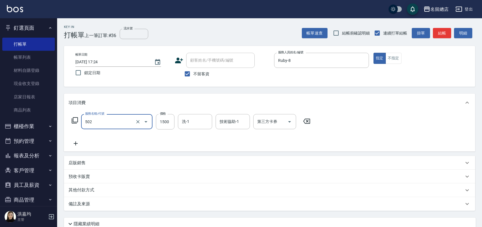
type input "染髮1500以上(502)"
type input "2499"
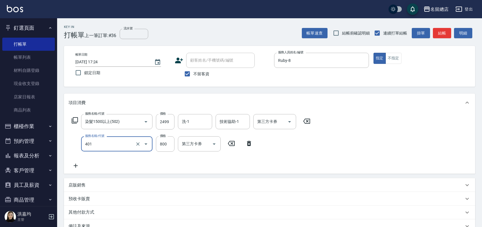
type input "自備護髮(401)"
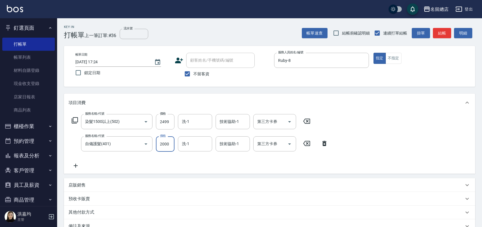
type input "2000"
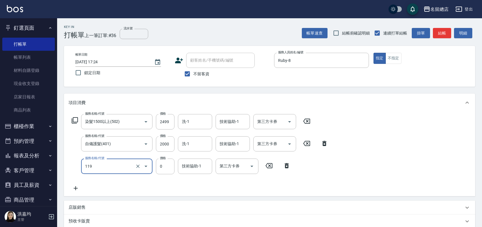
type input "頭皮蓋卡5點(119)"
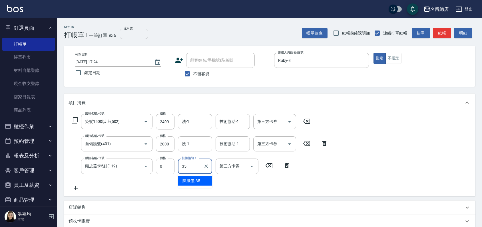
type input "[PERSON_NAME]-35"
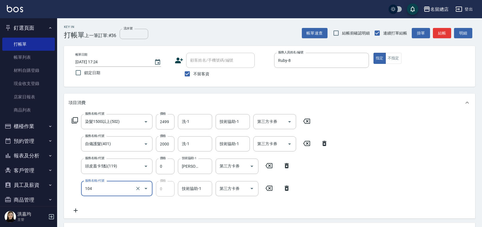
type input "頭皮蓋卡2點(104)"
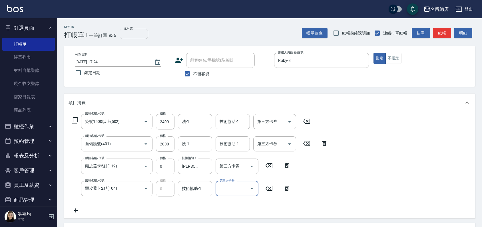
click at [188, 185] on input "技術協助-1" at bounding box center [195, 189] width 29 height 10
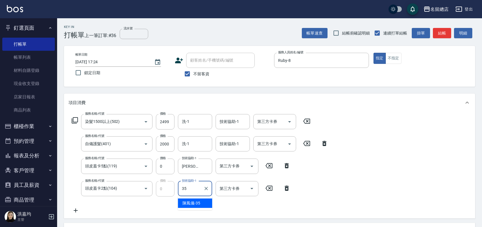
type input "[PERSON_NAME]-35"
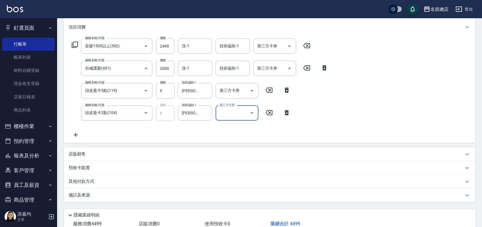
scroll to position [115, 0]
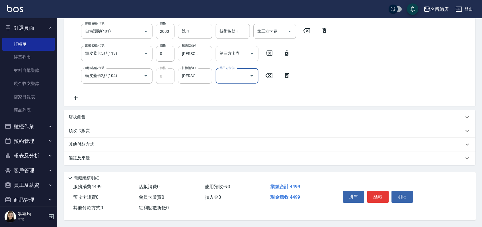
click at [81, 143] on p "其他付款方式" at bounding box center [83, 145] width 29 height 6
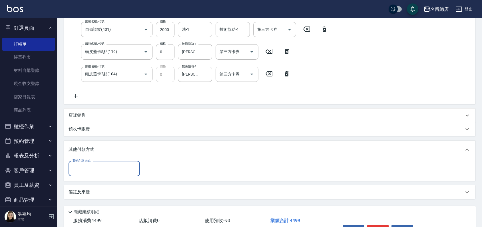
scroll to position [0, 0]
click at [89, 174] on div "其他付款方式" at bounding box center [104, 168] width 71 height 15
click at [87, 164] on div "其他付款方式" at bounding box center [104, 168] width 71 height 15
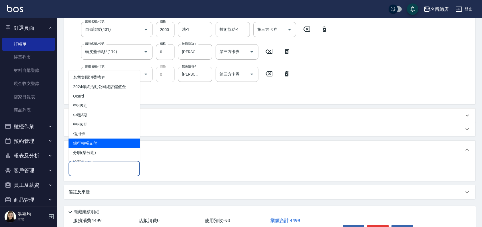
click at [91, 144] on span "銀行轉帳支付" at bounding box center [104, 143] width 71 height 9
type input "銀行轉帳支付"
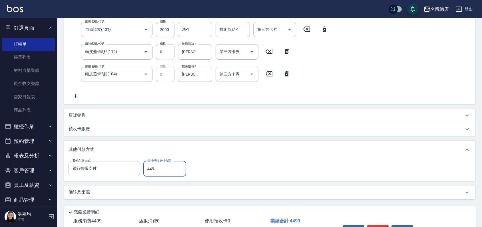
type input "4499"
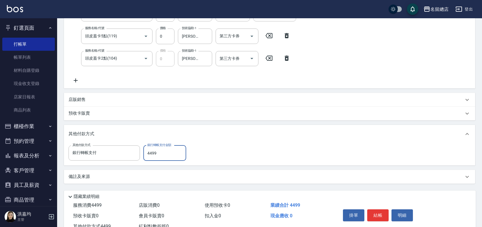
scroll to position [151, 0]
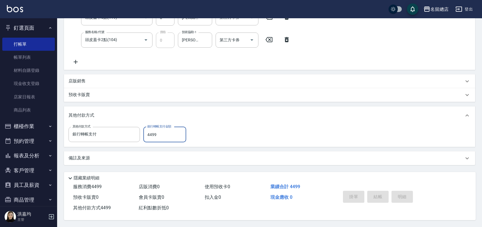
type input "2025/09/23 17:31"
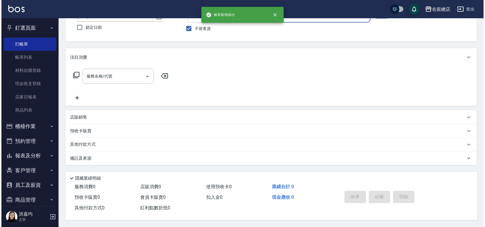
scroll to position [0, 0]
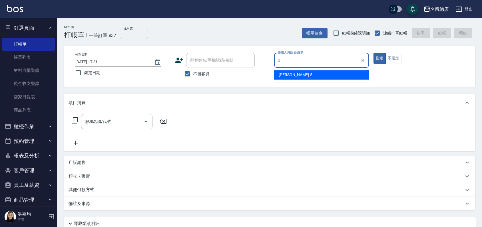
type input "Kelly-5"
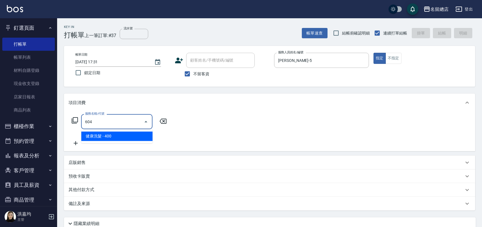
type input "健康洗髮(604)"
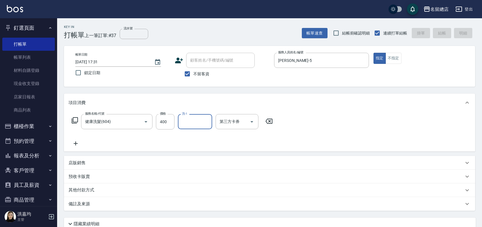
type input "2025/09/23 17:50"
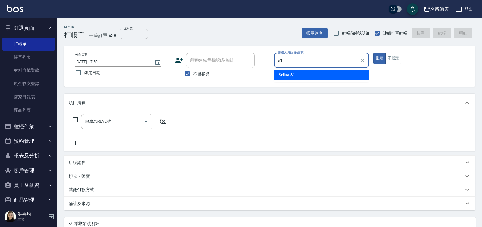
type input "Selina-S1"
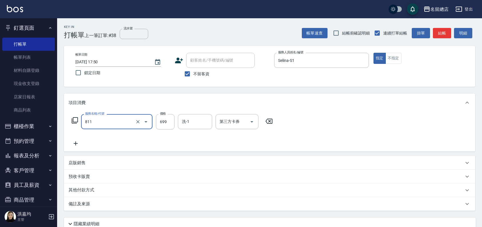
type input "洗+剪(811)"
type input "700"
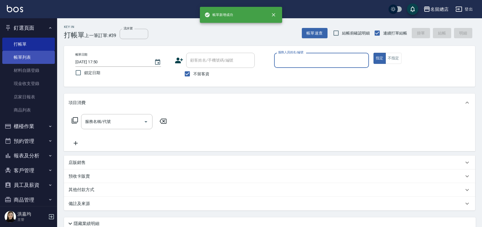
click at [32, 54] on link "帳單列表" at bounding box center [28, 57] width 53 height 13
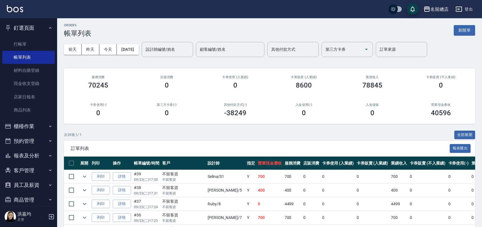
scroll to position [32, 0]
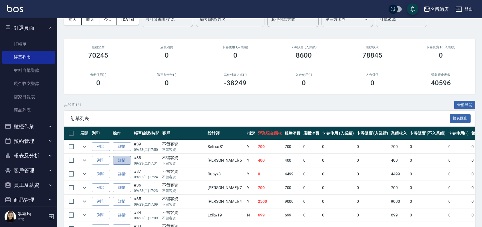
click at [126, 161] on link "詳情" at bounding box center [122, 160] width 18 height 9
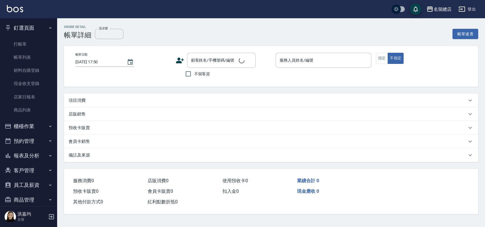
type input "2025/09/23 17:31"
checkbox input "true"
type input "Kelly-5"
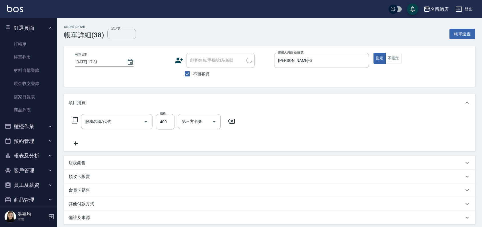
type input "健康洗髮(604)"
click at [387, 57] on button "不指定" at bounding box center [394, 58] width 16 height 11
type button "false"
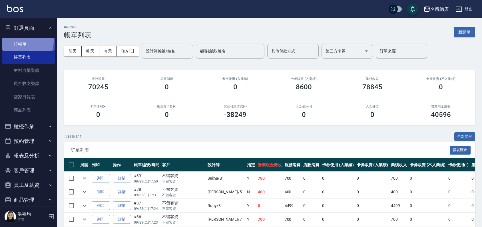
click at [19, 41] on link "打帳單" at bounding box center [28, 44] width 53 height 13
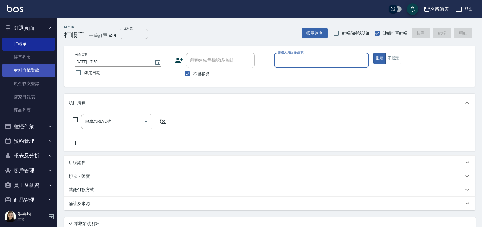
click at [27, 67] on link "材料自購登錄" at bounding box center [28, 70] width 53 height 13
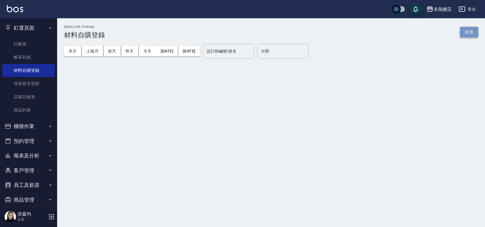
click at [472, 32] on button "新增" at bounding box center [469, 32] width 18 height 11
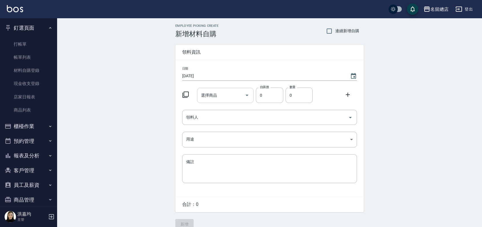
click at [221, 101] on div "選擇商品" at bounding box center [225, 95] width 57 height 15
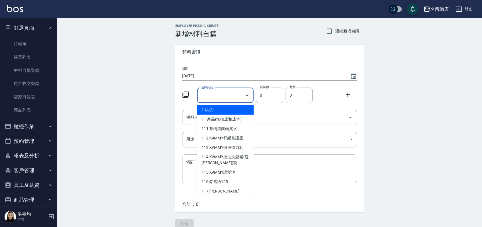
type input "ㄈ"
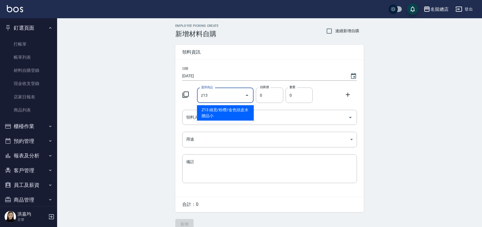
type input "綠意/粉穳/金色頭皮水贈品小"
type input "53"
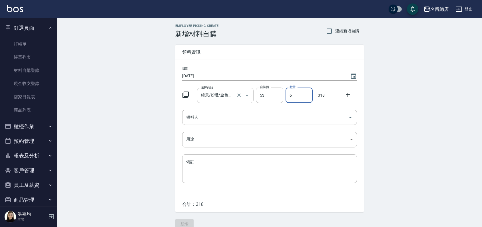
type input "6"
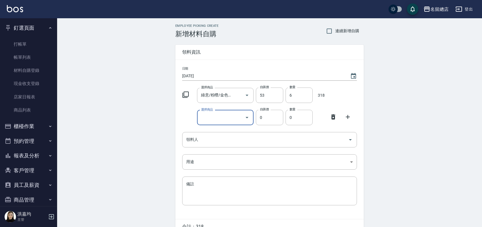
click at [332, 118] on icon at bounding box center [333, 117] width 4 height 5
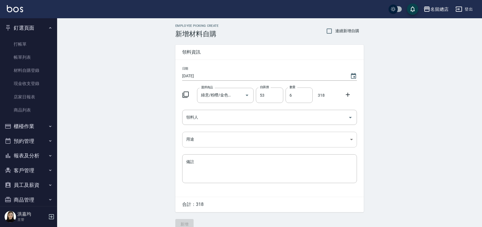
click at [212, 137] on body "名留總店 登出 釘選頁面 打帳單 帳單列表 材料自購登錄 現金收支登錄 店家日報表 商品列表 櫃檯作業 打帳單 帳單列表 掛單列表 營業儀表板 現金收支登錄 …" at bounding box center [241, 117] width 482 height 235
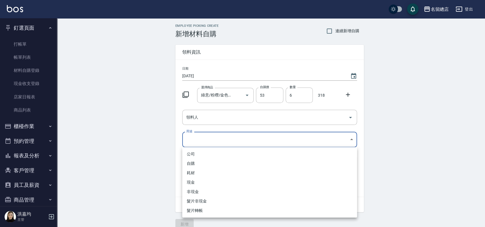
click at [202, 167] on li "自購" at bounding box center [269, 163] width 175 height 9
type input "自購"
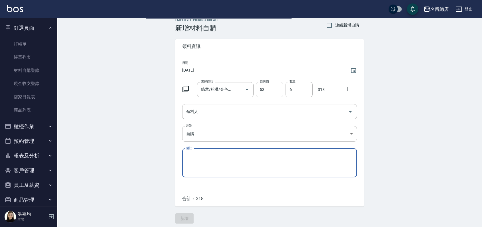
scroll to position [9, 0]
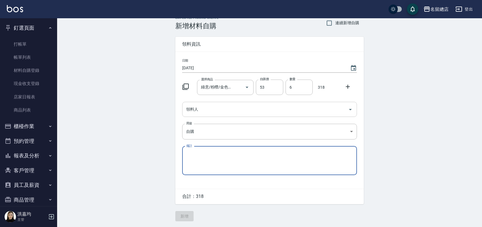
click at [214, 109] on input "領料人" at bounding box center [265, 110] width 161 height 10
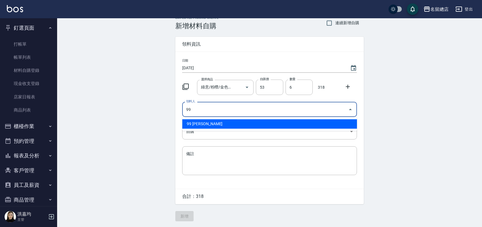
type input "99 洪嘉均"
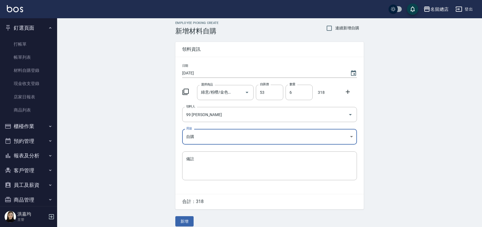
scroll to position [0, 0]
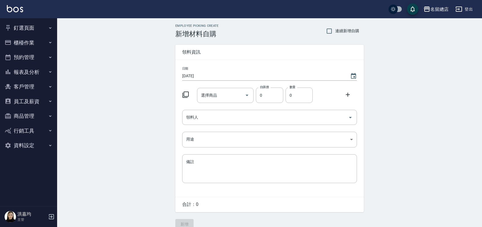
click at [27, 30] on button "釘選頁面" at bounding box center [28, 28] width 53 height 15
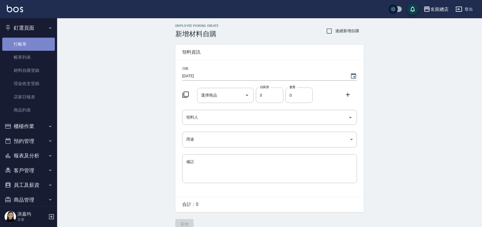
click at [32, 42] on link "打帳單" at bounding box center [28, 44] width 53 height 13
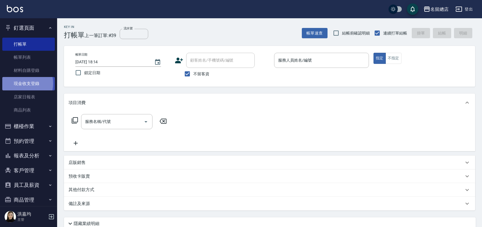
click at [19, 84] on link "現金收支登錄" at bounding box center [28, 83] width 53 height 13
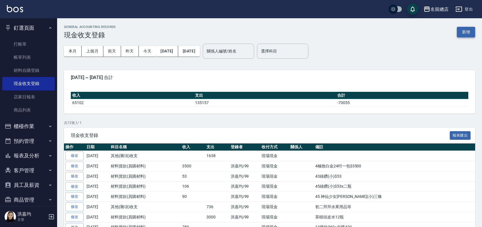
click at [469, 34] on button "新增" at bounding box center [466, 32] width 18 height 11
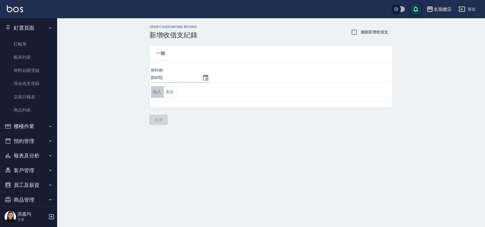
click at [155, 91] on button "收入" at bounding box center [157, 92] width 13 height 12
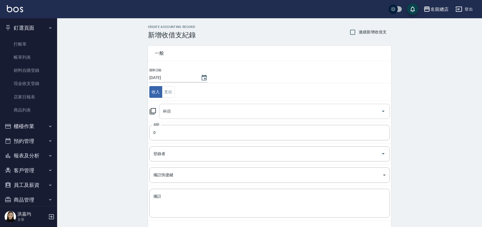
click at [180, 112] on input "科目" at bounding box center [270, 112] width 217 height 10
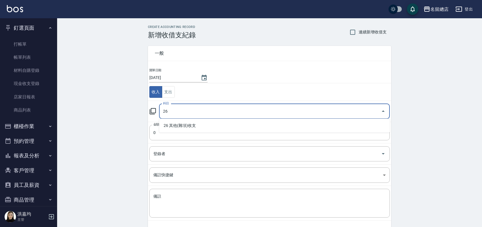
type input "2"
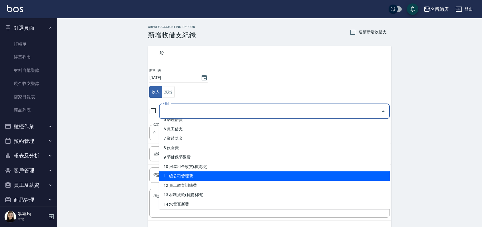
scroll to position [63, 0]
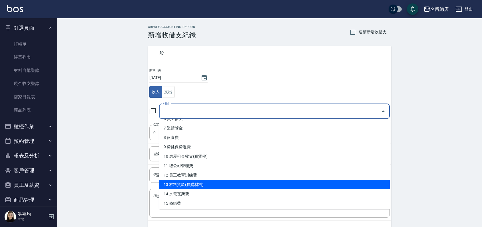
click at [201, 183] on li "13 材料貨款(員購材料)" at bounding box center [274, 184] width 231 height 9
type input "13 材料貨款(員購材料)"
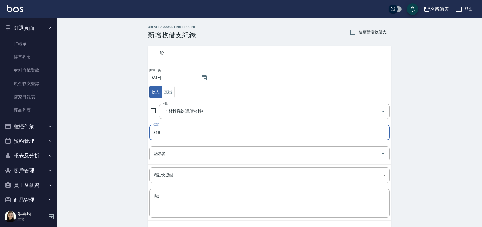
type input "318"
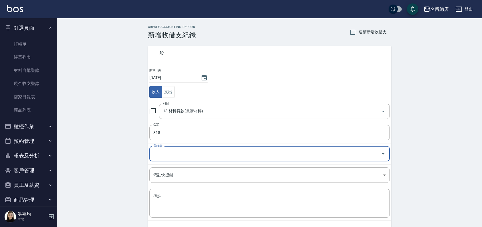
click at [183, 155] on input "登錄者" at bounding box center [265, 154] width 227 height 10
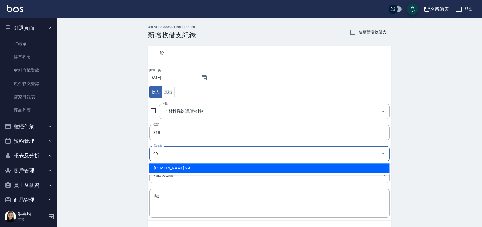
click at [176, 167] on li "[PERSON_NAME]-99" at bounding box center [269, 168] width 240 height 9
type input "[PERSON_NAME]-99"
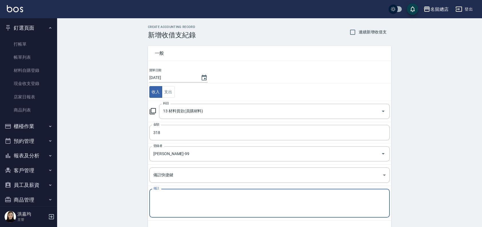
click at [174, 195] on textarea "備註" at bounding box center [269, 203] width 232 height 19
type textarea "99自購粉鑽/綠鑽/金鑽 各2"
click at [115, 155] on div "CREATE ACCOUNTING RECORD 新增收借支紀錄 連續新增收借支 一般 開單日期 [DATE] 收入 支出 科目 13 材料貨款(員購材料) …" at bounding box center [269, 135] width 425 height 234
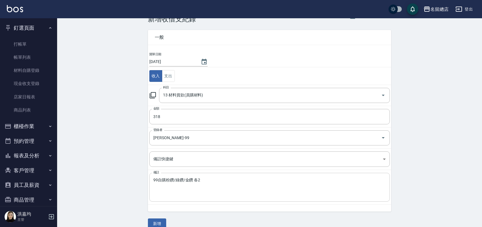
scroll to position [25, 0]
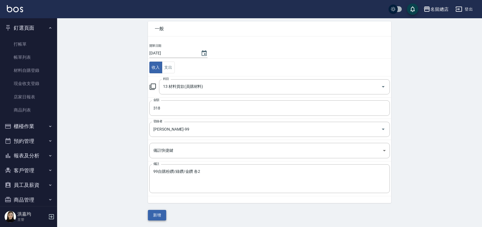
click at [158, 215] on button "新增" at bounding box center [157, 215] width 18 height 11
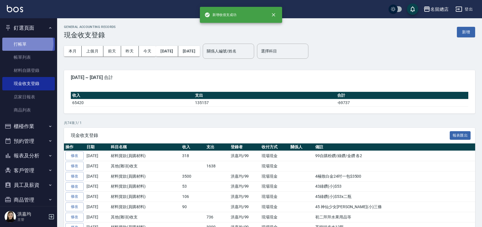
click at [27, 43] on link "打帳單" at bounding box center [28, 44] width 53 height 13
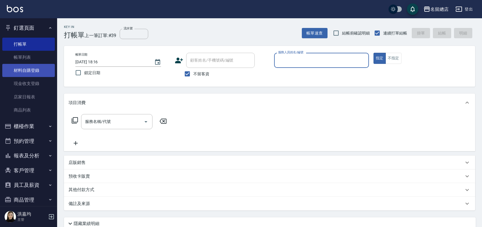
click at [35, 73] on link "材料自購登錄" at bounding box center [28, 70] width 53 height 13
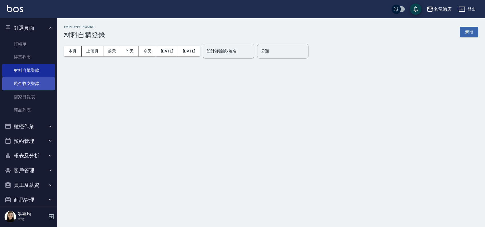
click at [33, 84] on link "現金收支登錄" at bounding box center [28, 83] width 53 height 13
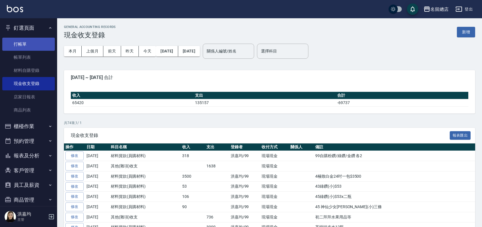
click at [27, 42] on link "打帳單" at bounding box center [28, 44] width 53 height 13
